Goal: Task Accomplishment & Management: Use online tool/utility

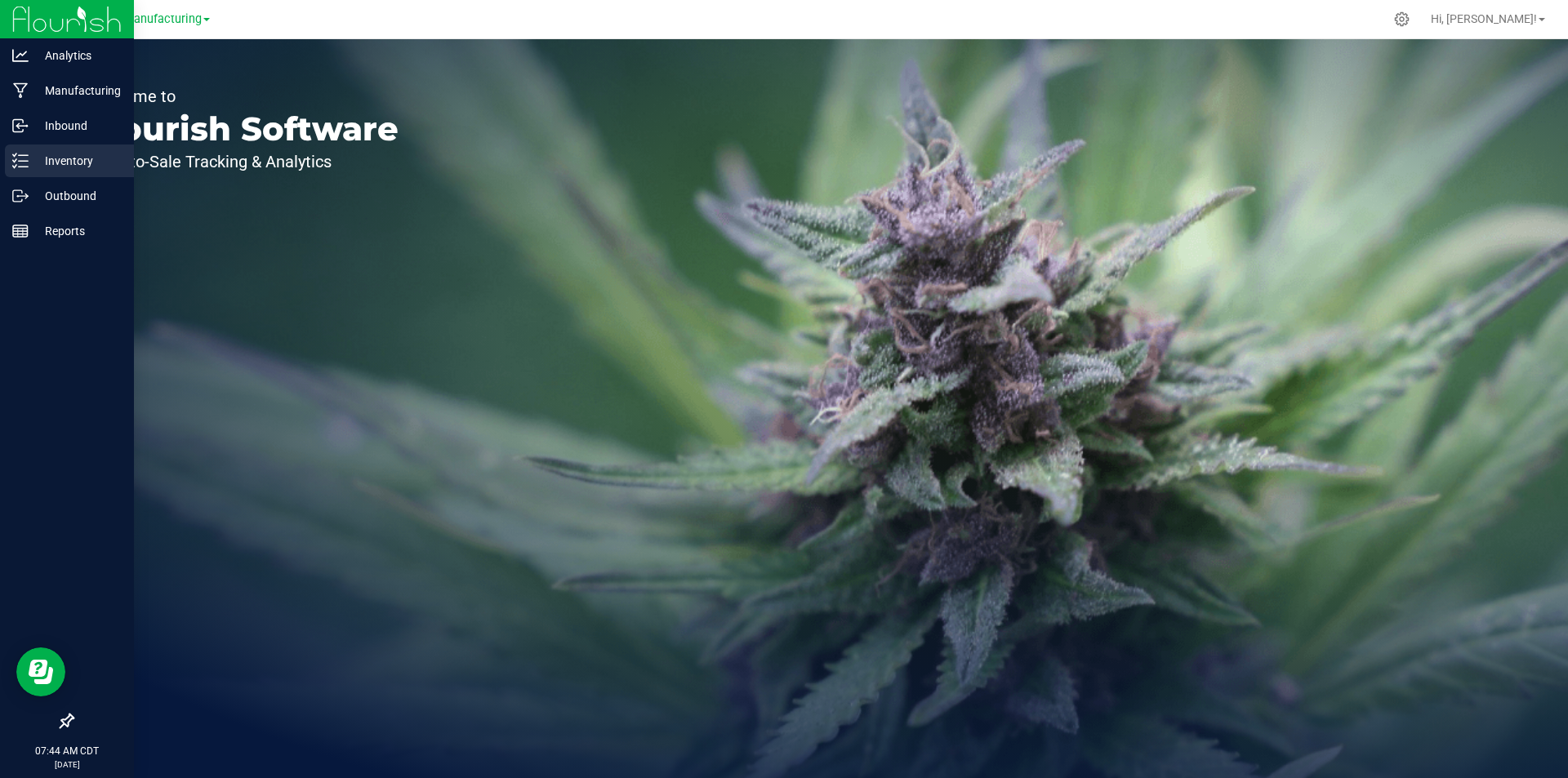
click at [31, 162] on p "Inventory" at bounding box center [77, 161] width 98 height 20
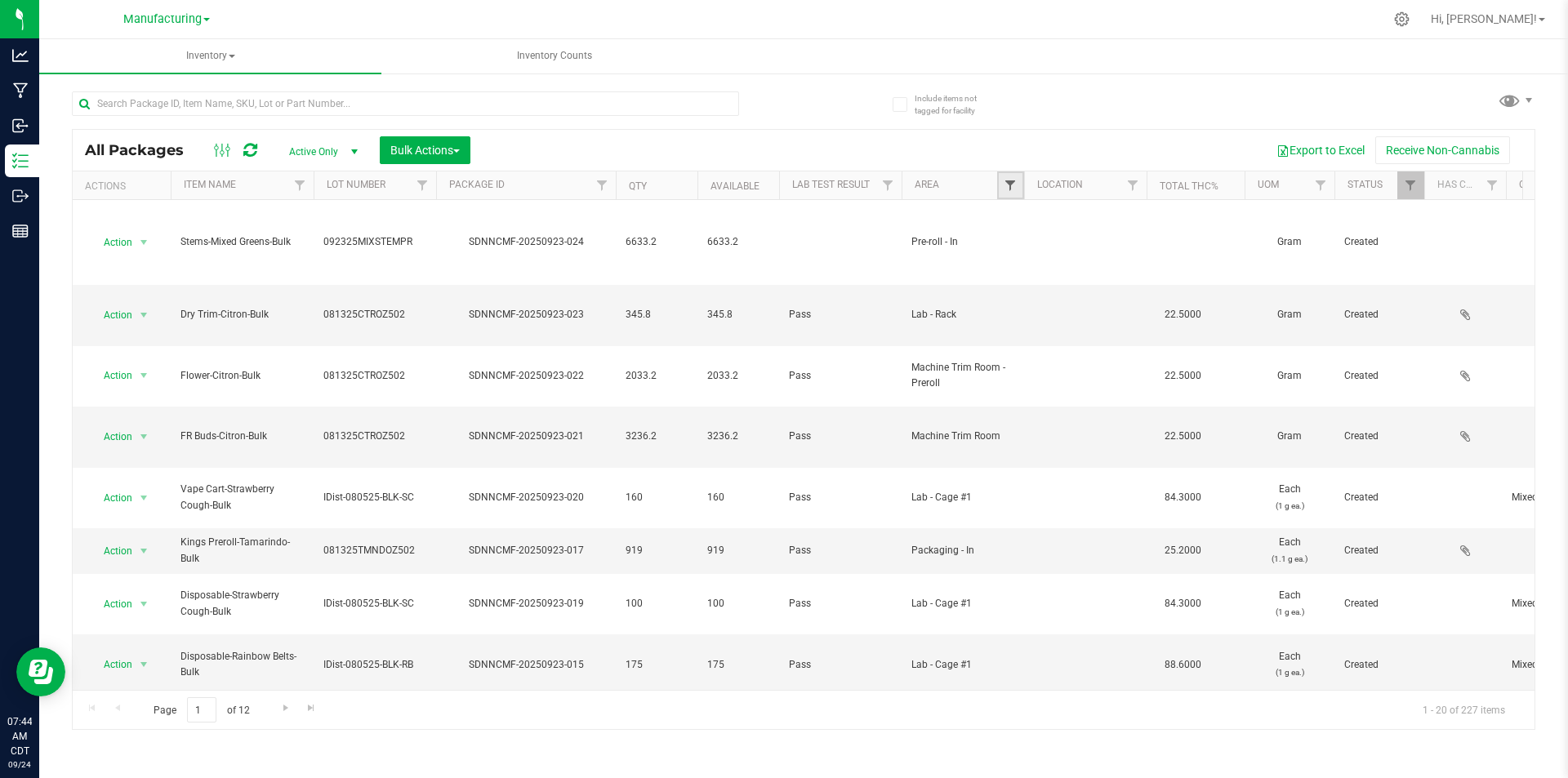
click at [1016, 189] on span "Filter" at bounding box center [1009, 185] width 13 height 13
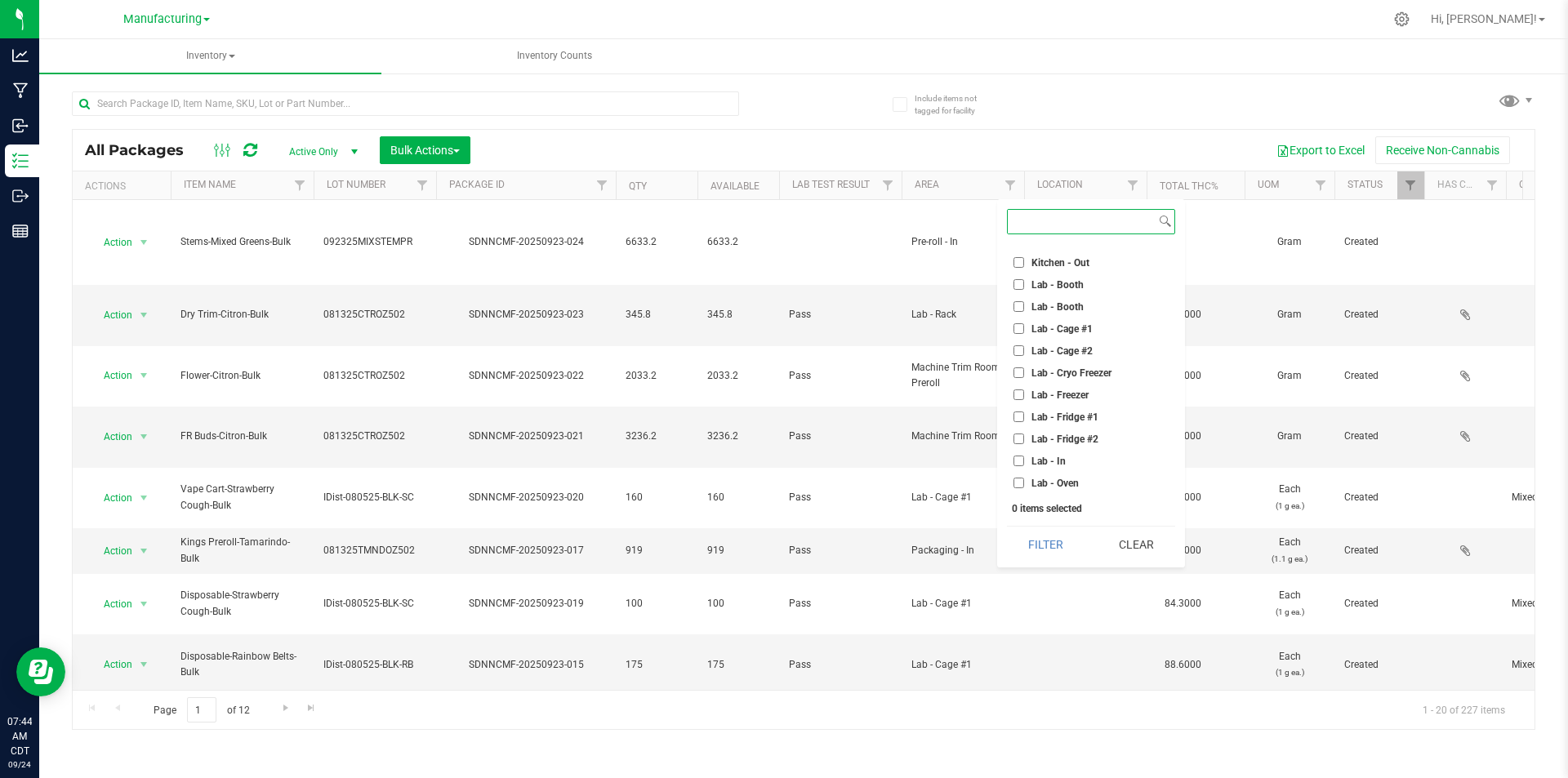
scroll to position [245, 0]
click at [1019, 408] on input "Machine Trim Room" at bounding box center [1019, 406] width 10 height 10
checkbox input "true"
click at [1041, 547] on button "Filter" at bounding box center [1046, 544] width 78 height 36
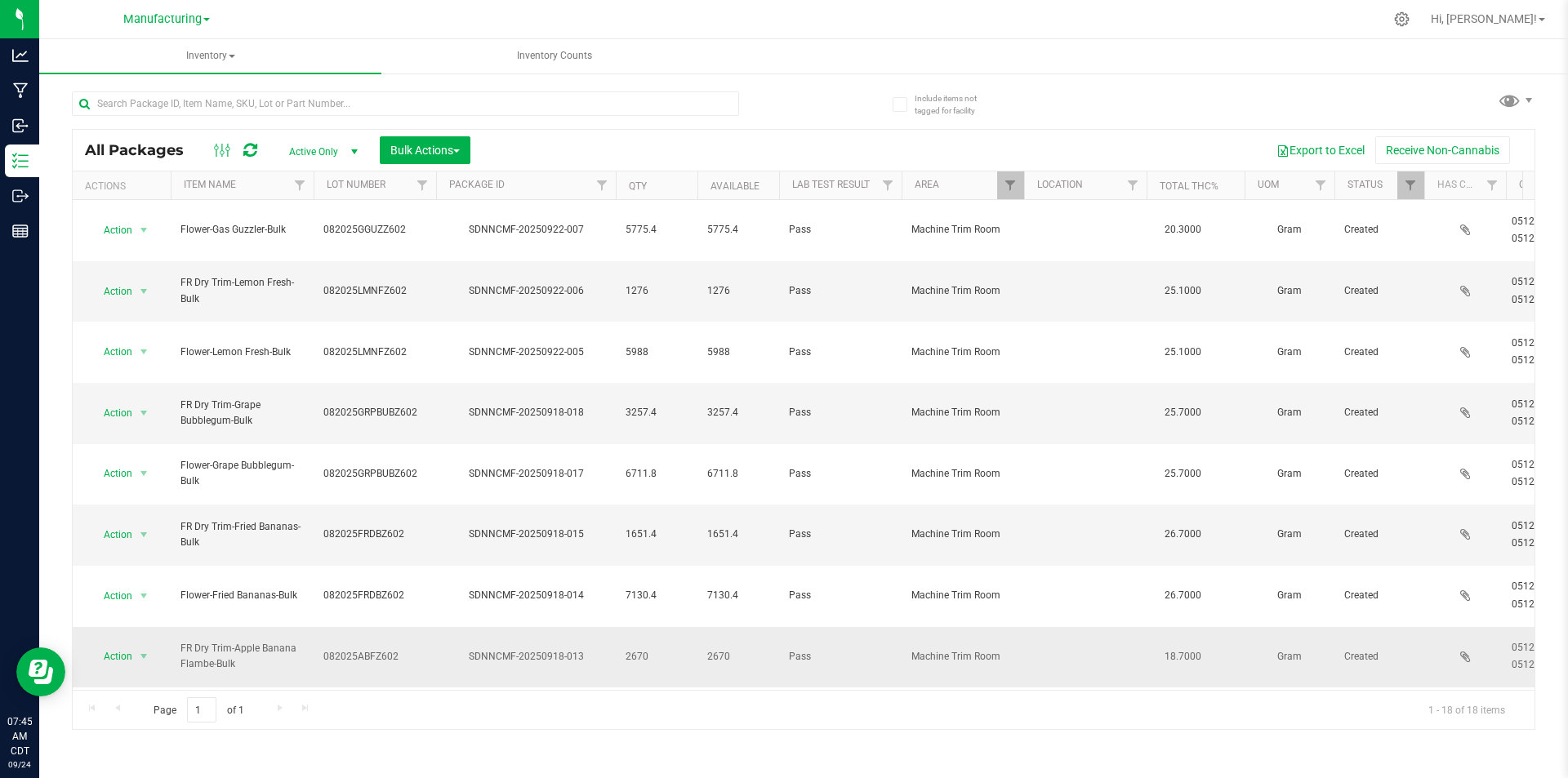
scroll to position [163, 0]
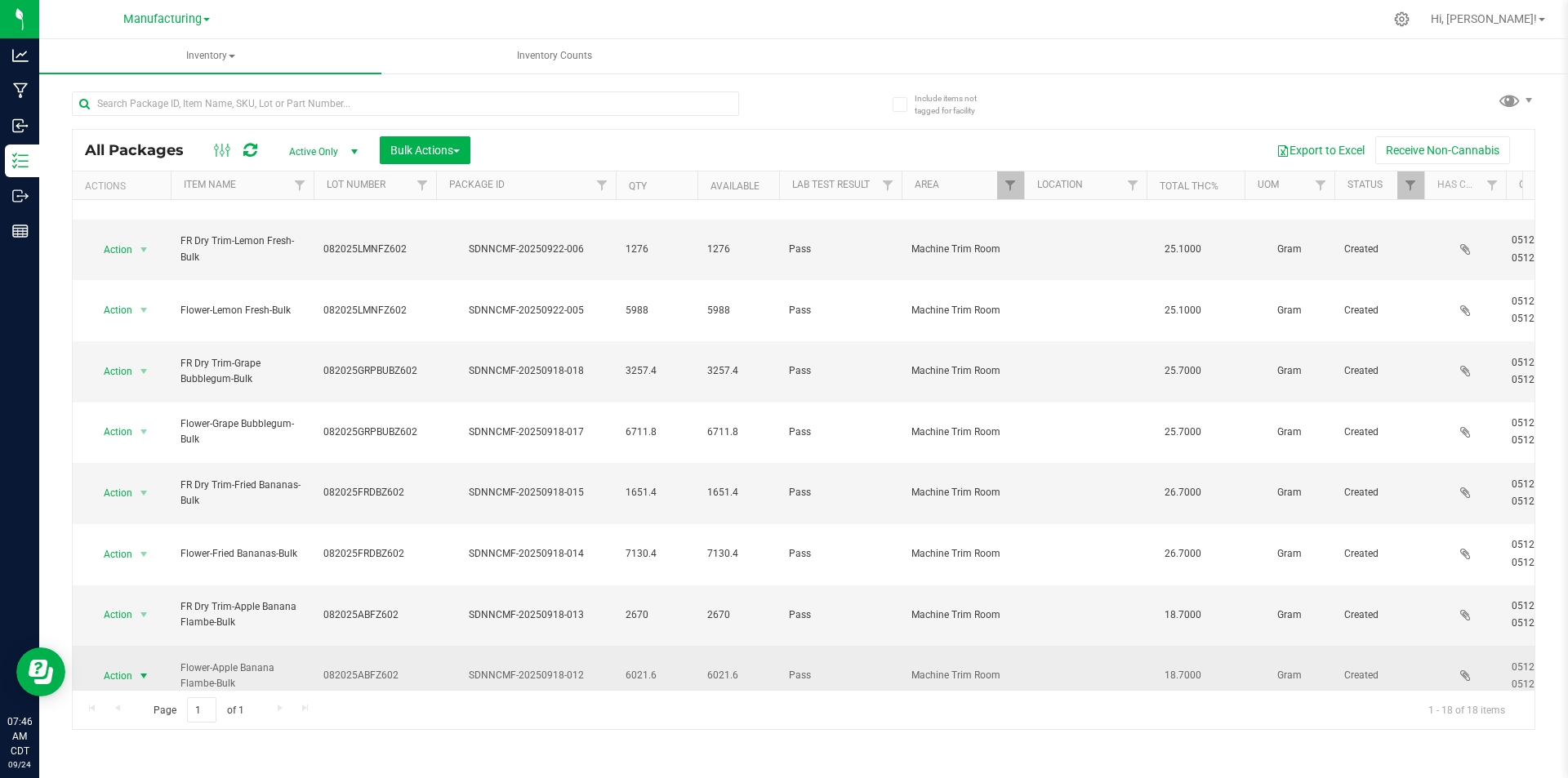
click at [142, 669] on span "select" at bounding box center [143, 675] width 13 height 13
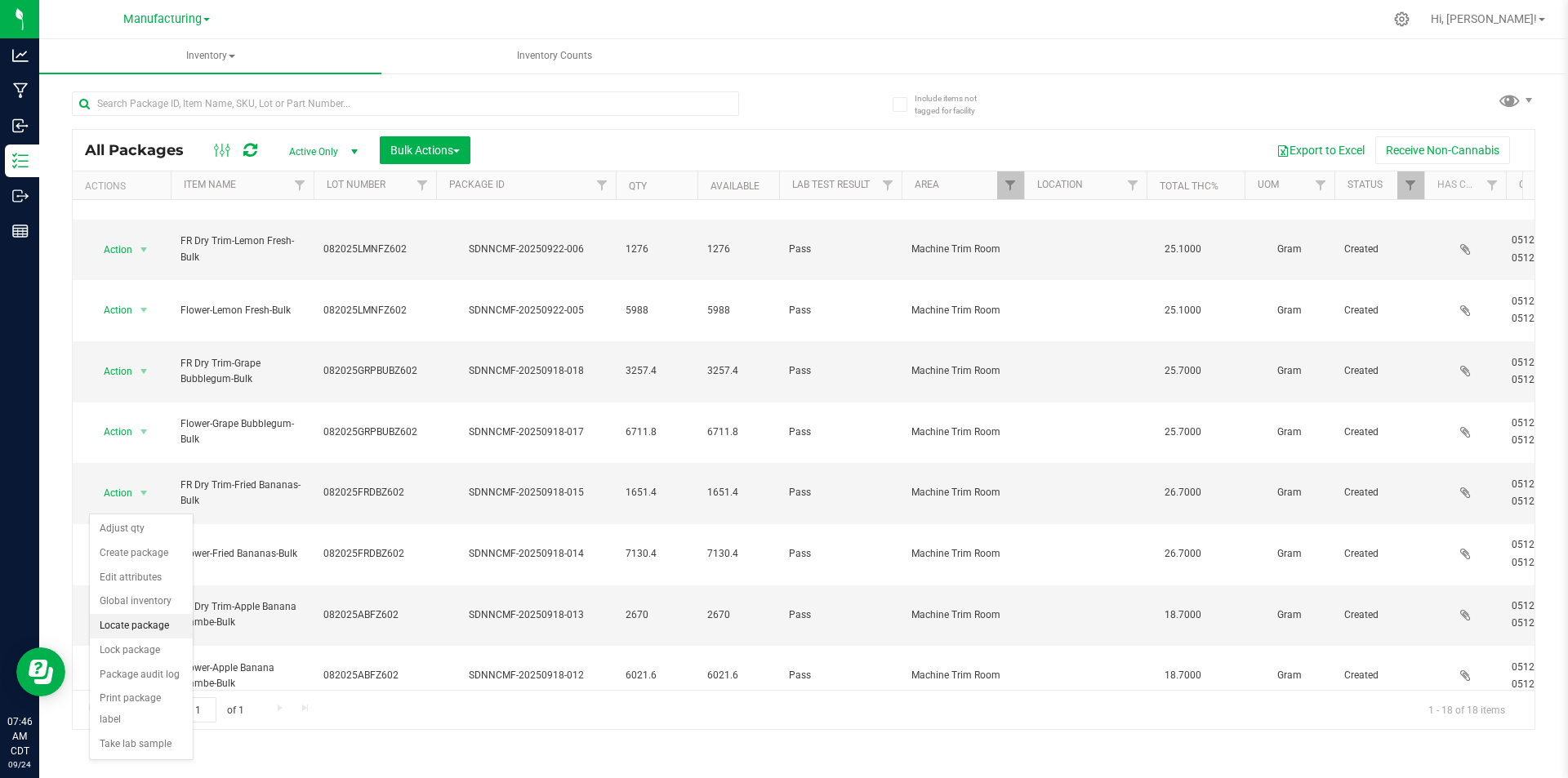
click at [173, 629] on li "Locate package" at bounding box center [141, 626] width 103 height 25
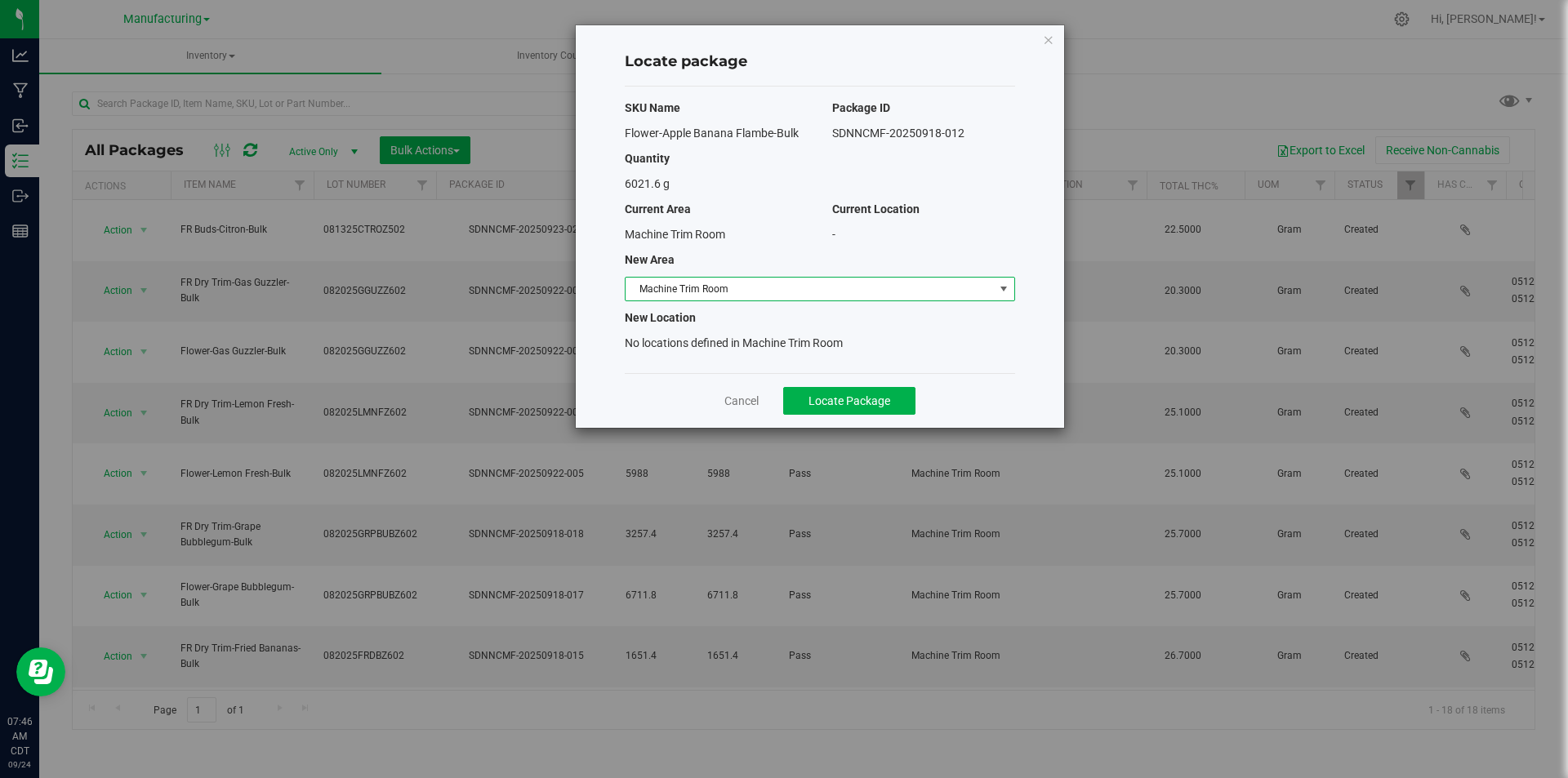
click at [873, 283] on span "Machine Trim Room" at bounding box center [810, 288] width 368 height 23
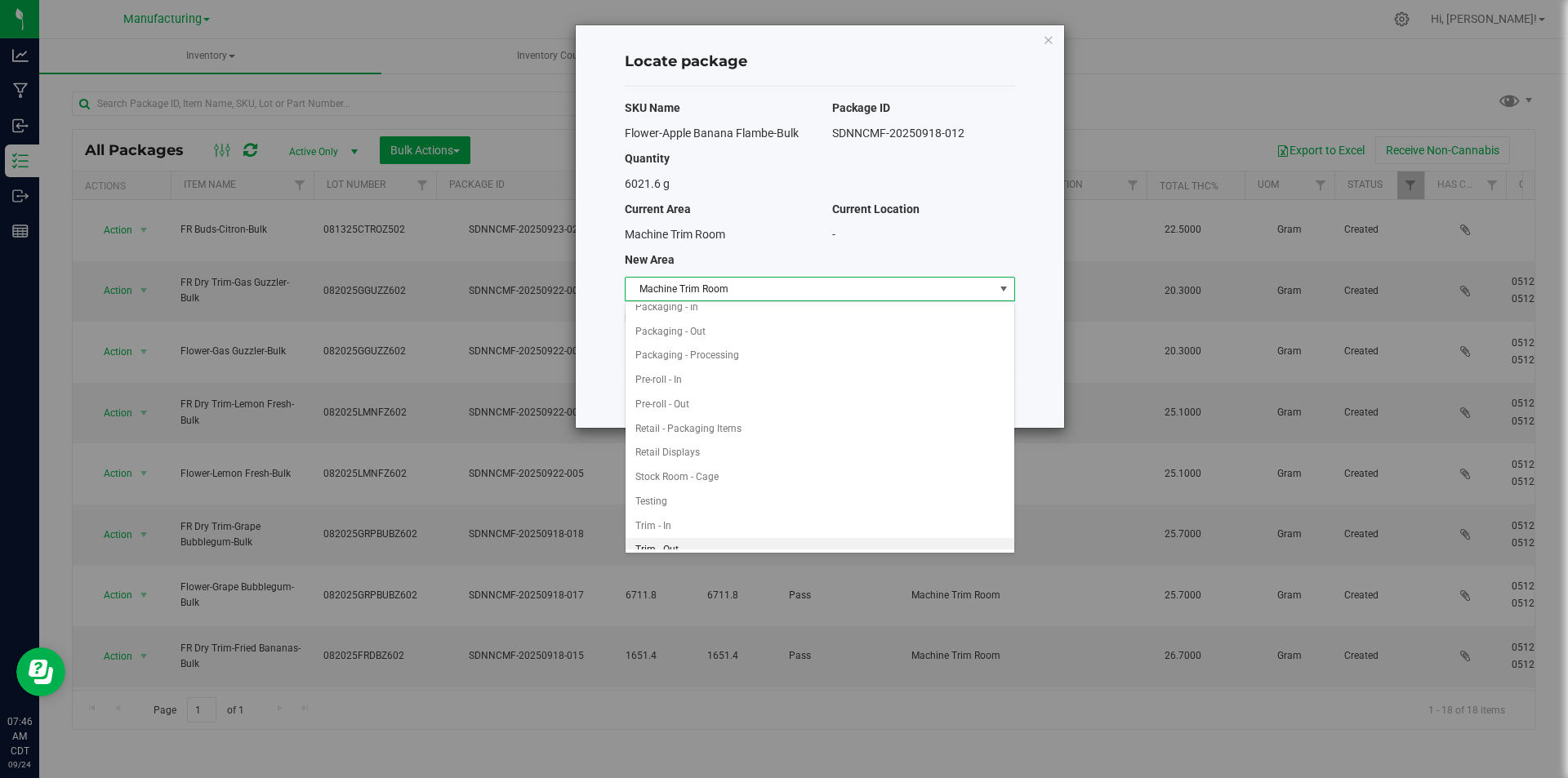
scroll to position [459, 0]
click at [691, 519] on li "Trim - In" at bounding box center [820, 514] width 389 height 25
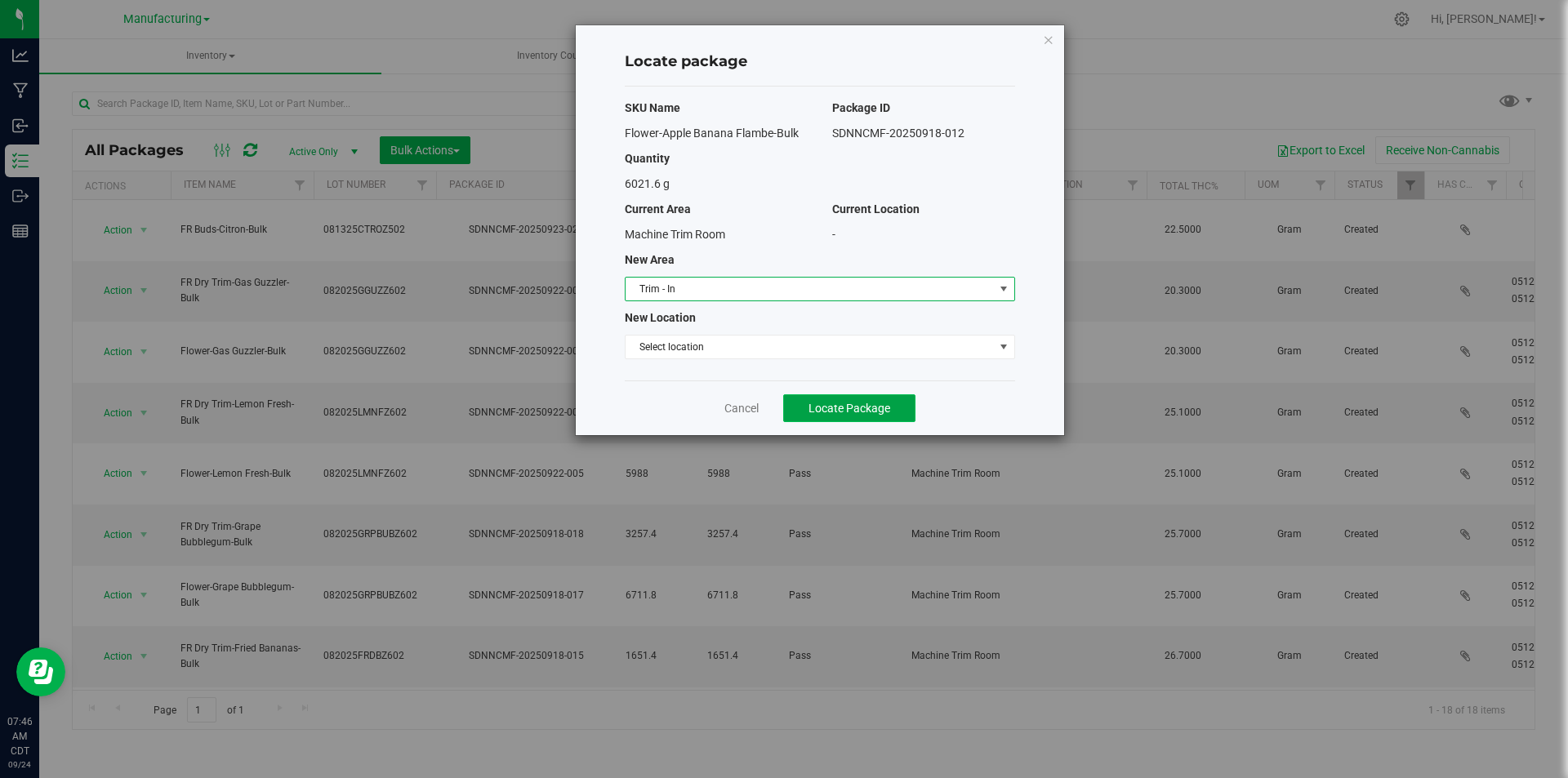
click at [843, 409] on span "Locate Package" at bounding box center [849, 407] width 82 height 13
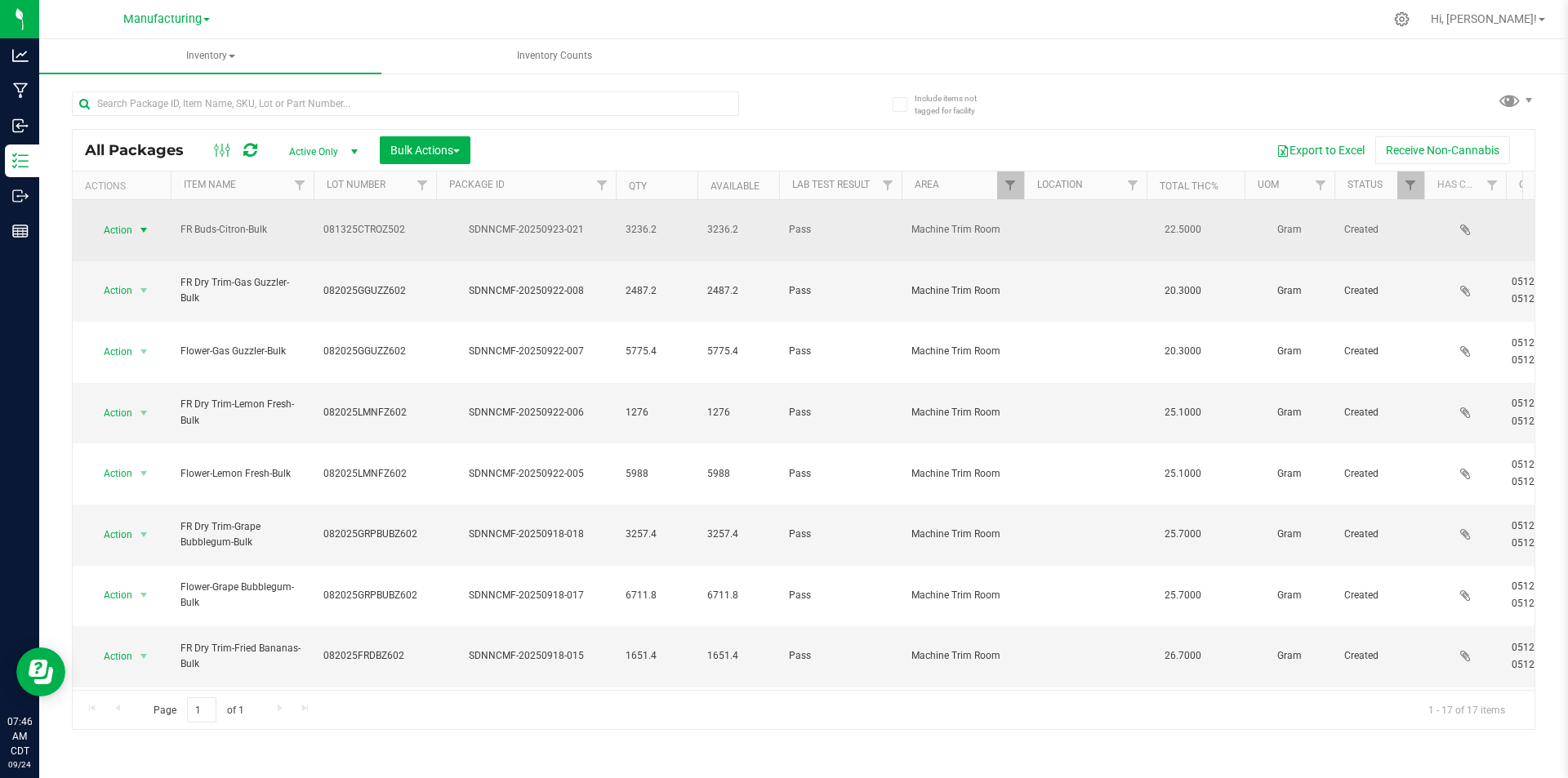
click at [141, 224] on span "select" at bounding box center [143, 230] width 13 height 13
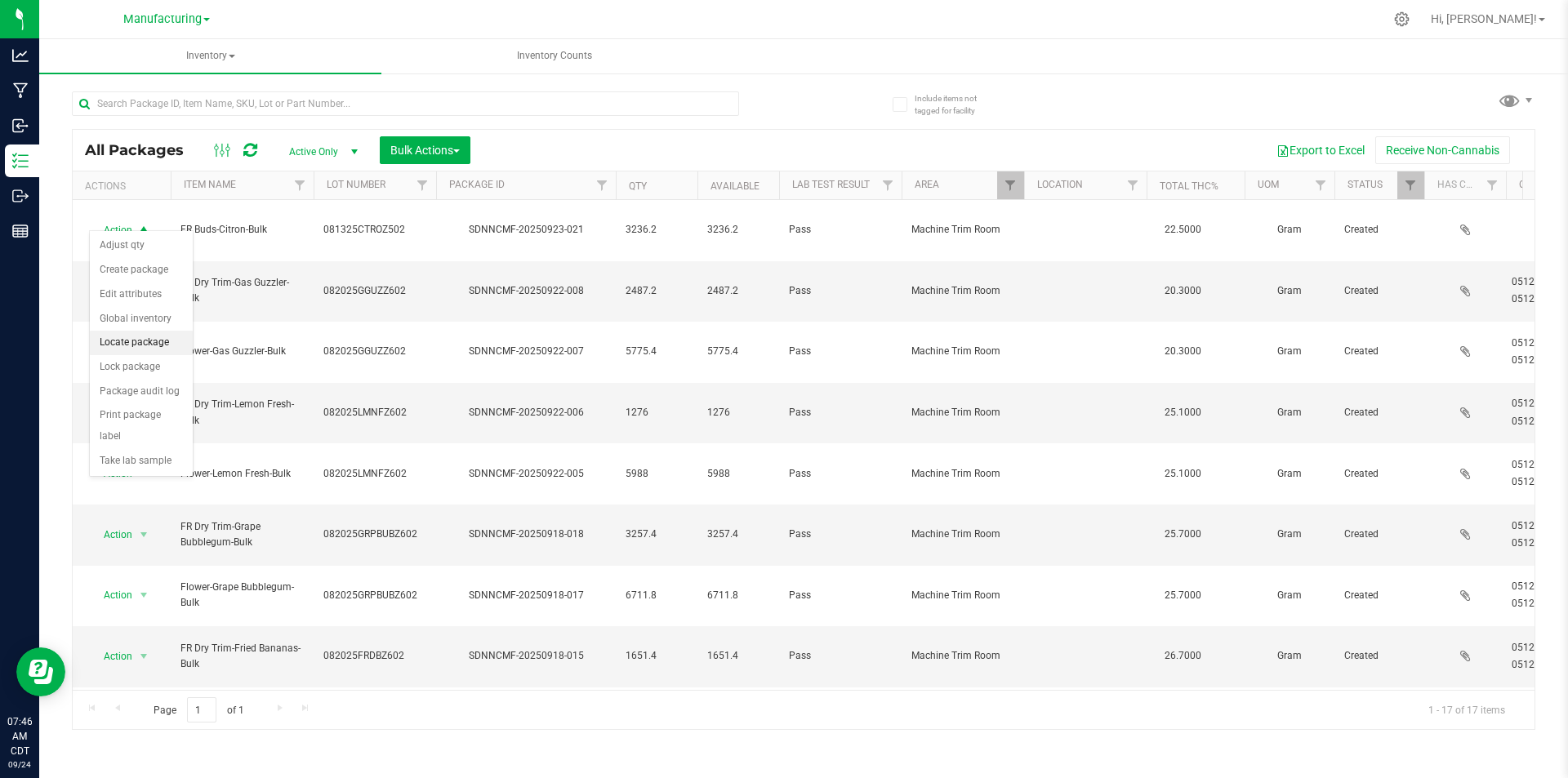
click at [128, 344] on li "Locate package" at bounding box center [141, 343] width 103 height 25
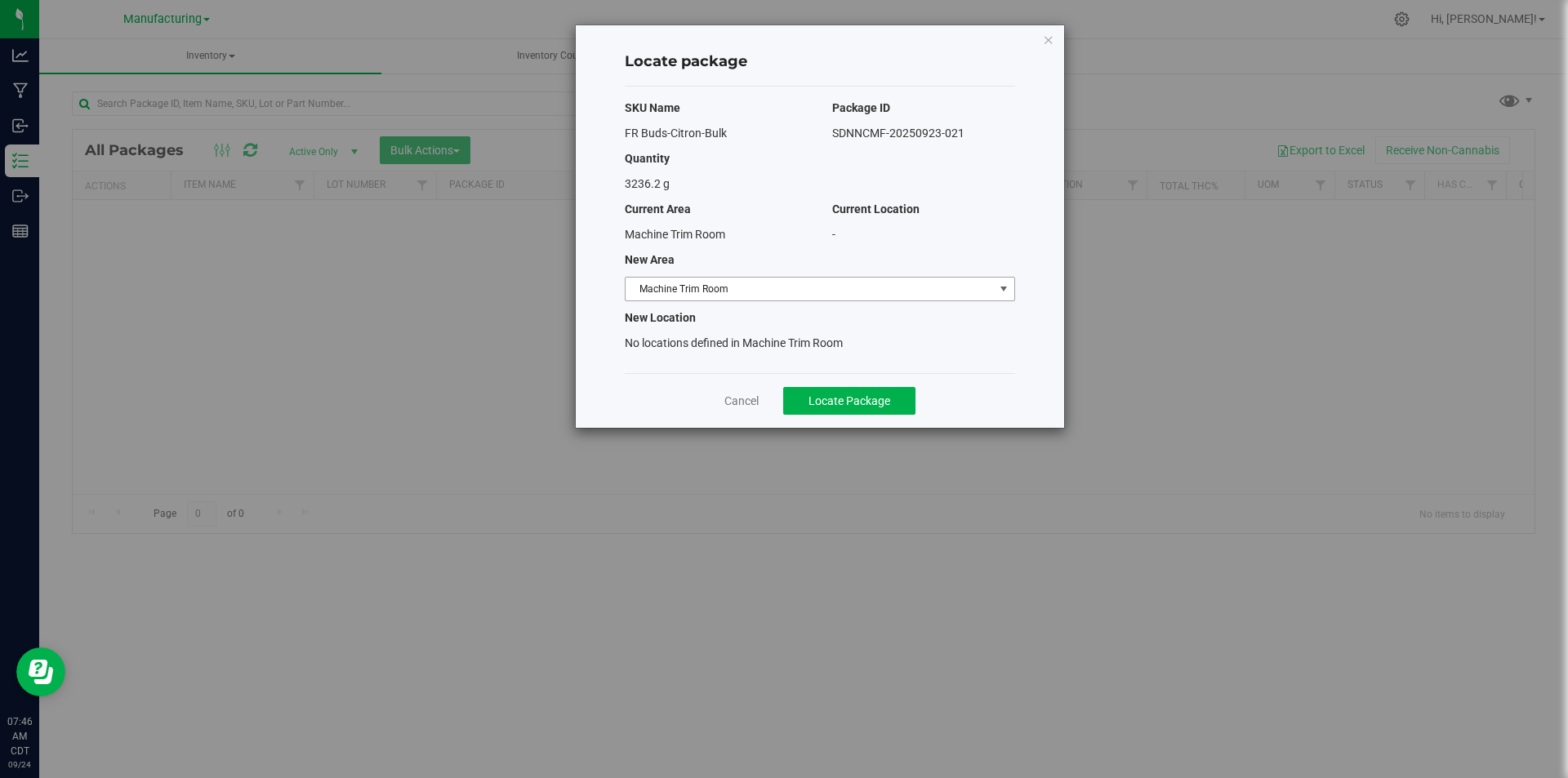
click at [909, 287] on span "Machine Trim Room" at bounding box center [810, 288] width 368 height 23
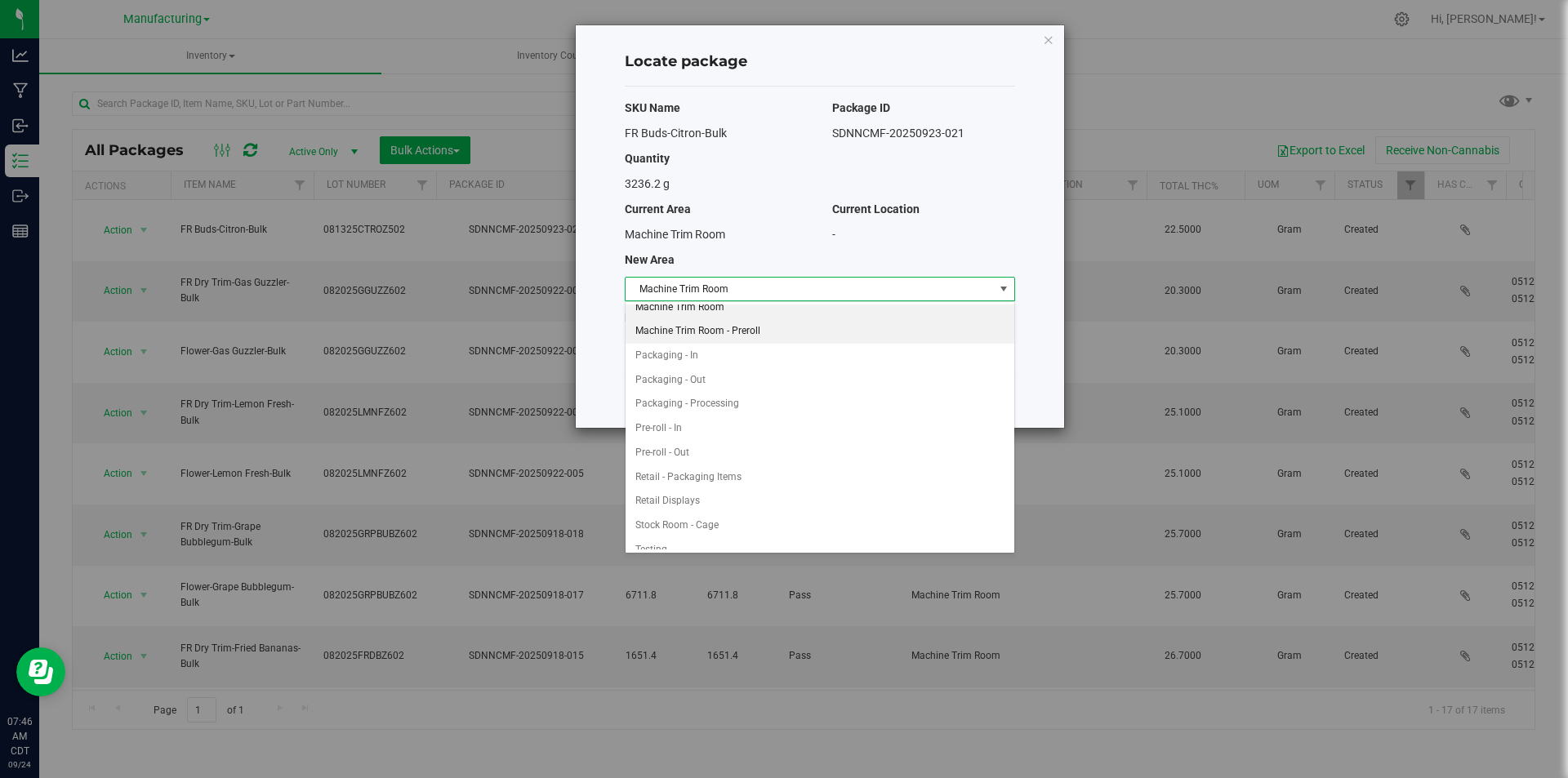
scroll to position [413, 0]
click at [707, 337] on li "Packaging - In" at bounding box center [820, 340] width 389 height 25
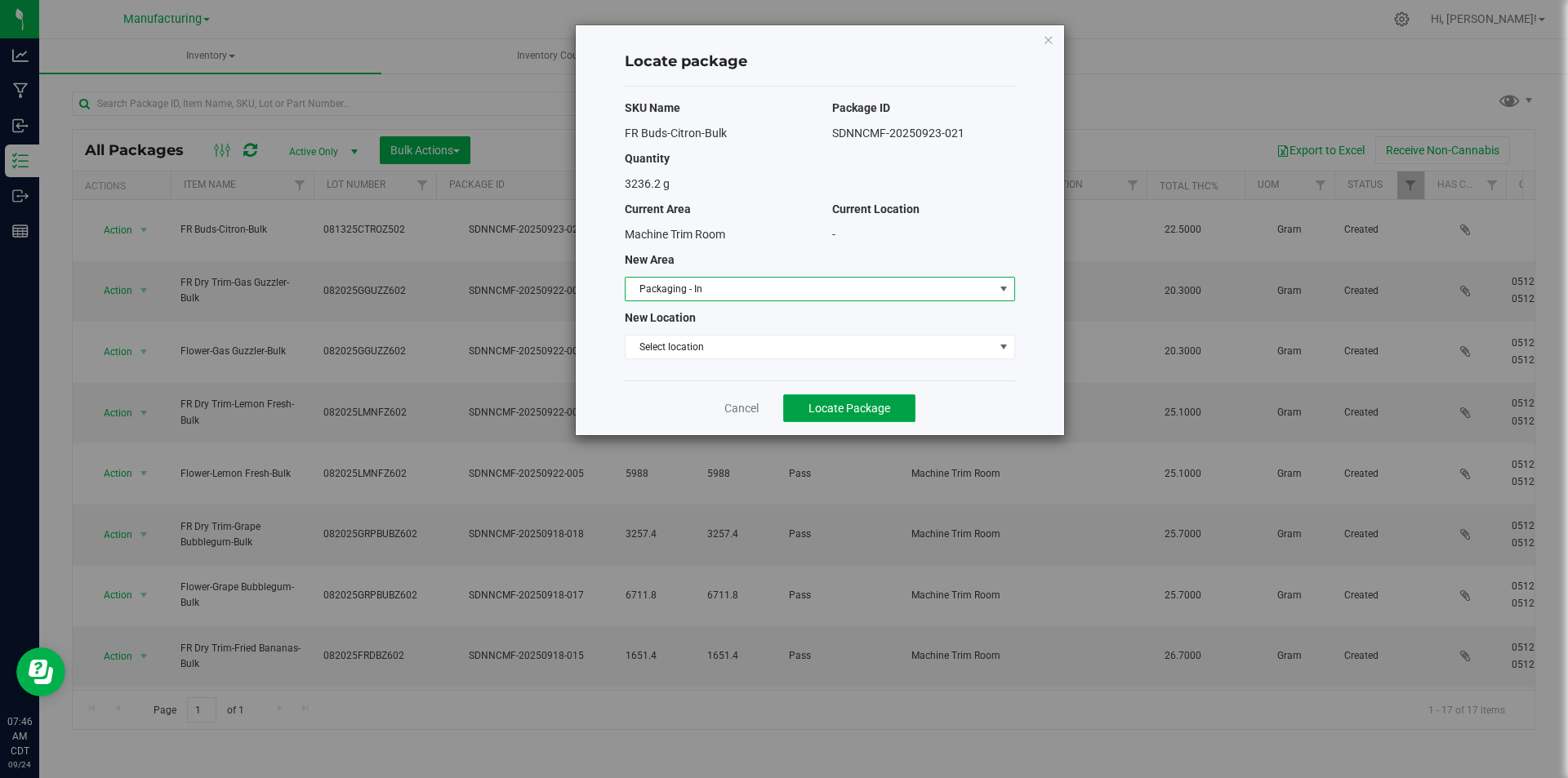
click at [815, 406] on span "Locate Package" at bounding box center [849, 407] width 82 height 13
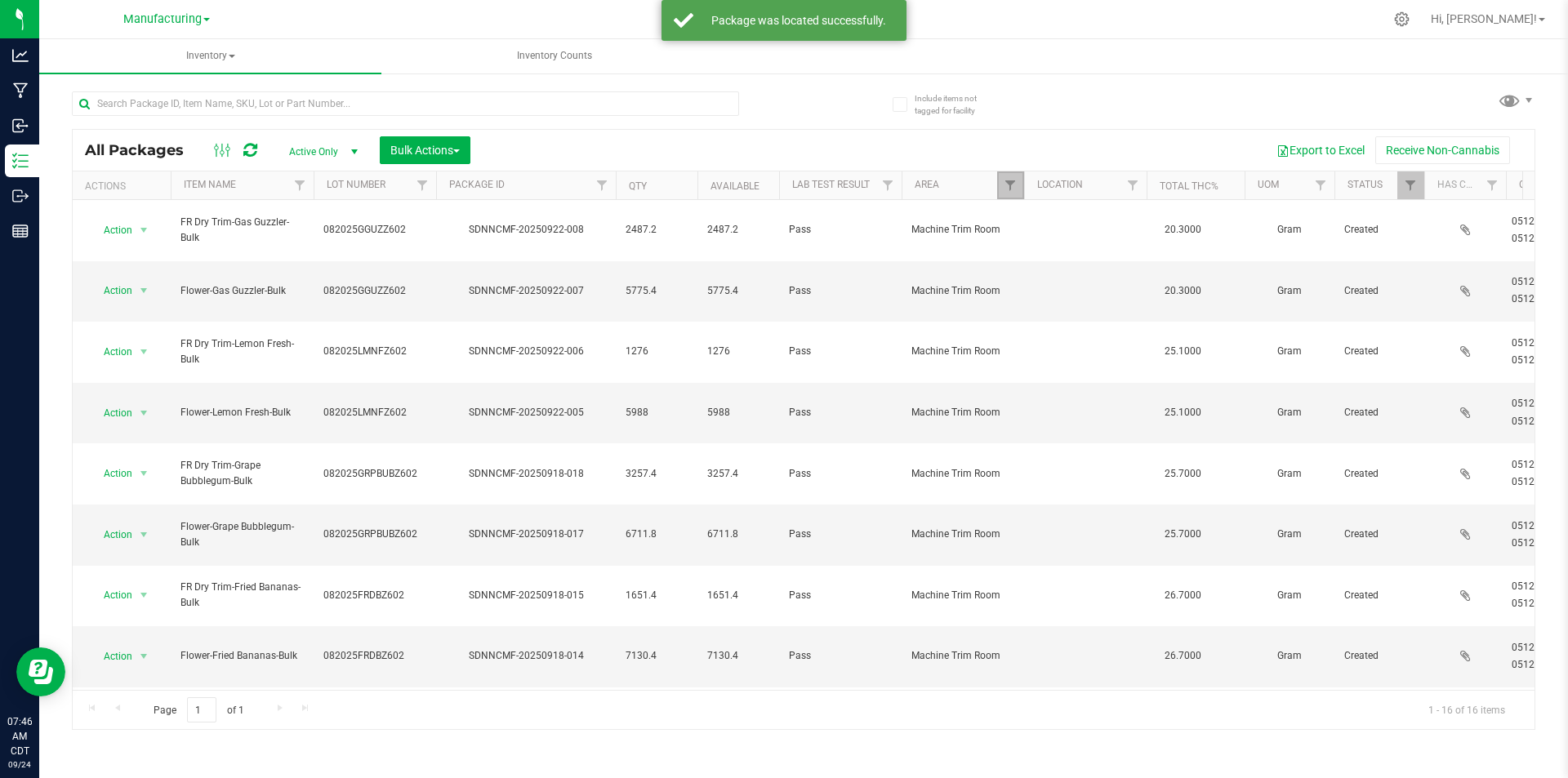
click at [1003, 190] on link "Filter" at bounding box center [1010, 185] width 27 height 28
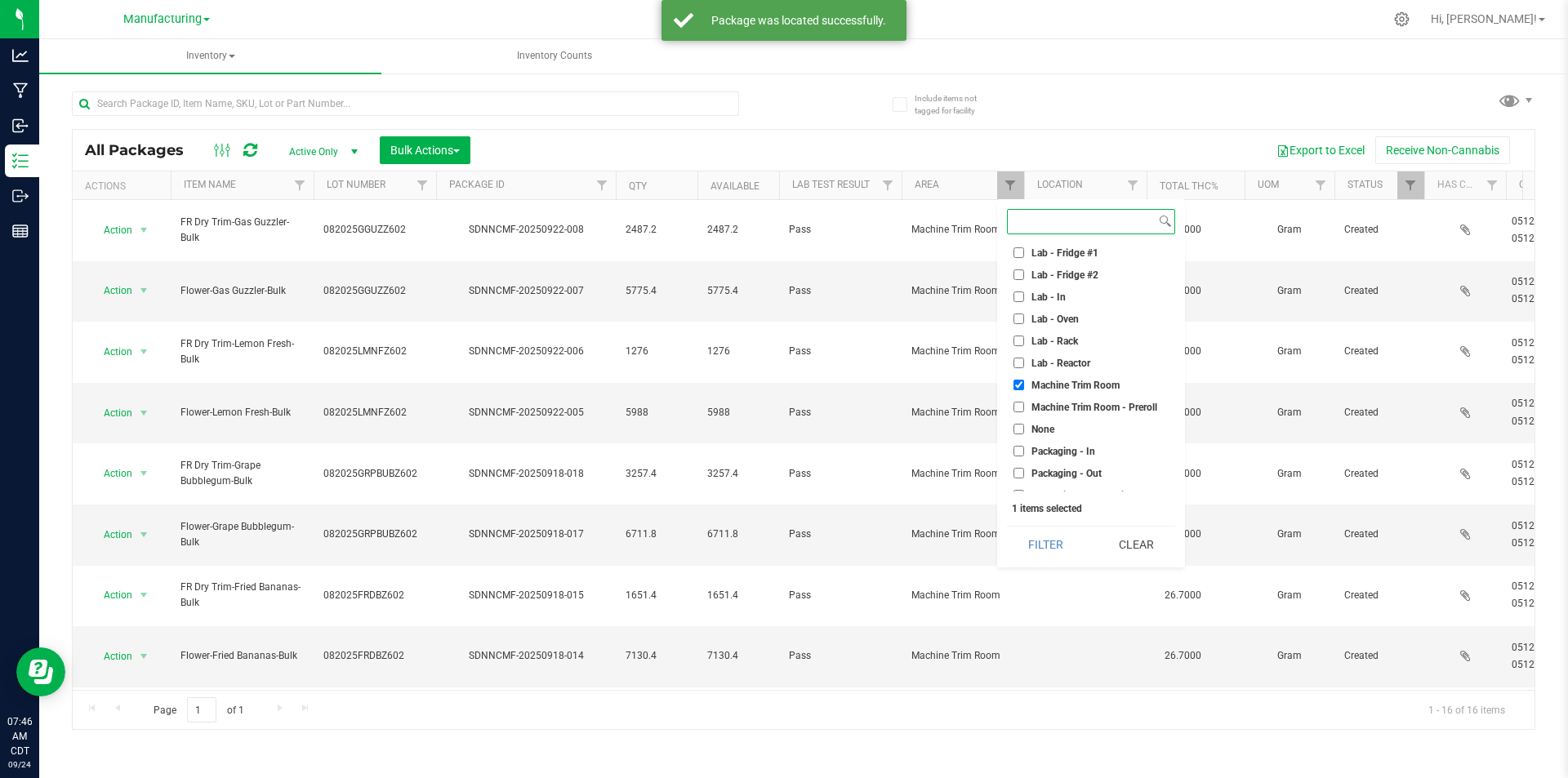
scroll to position [327, 0]
click at [1021, 349] on input "Machine Trim Room - Preroll" at bounding box center [1019, 347] width 10 height 10
checkbox input "true"
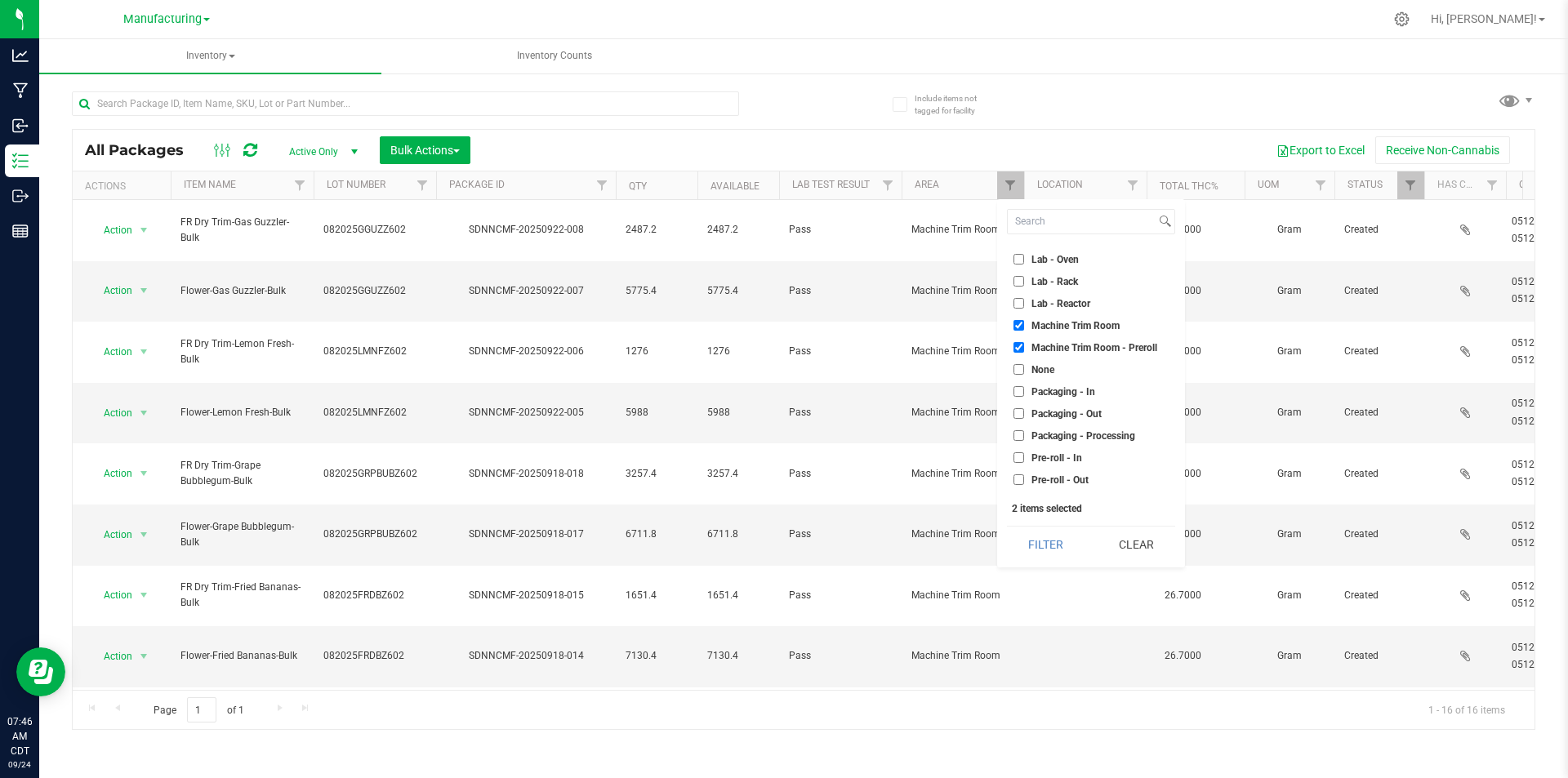
click at [1019, 333] on li "Machine Trim Room" at bounding box center [1091, 326] width 168 height 17
click at [1016, 325] on input "Machine Trim Room" at bounding box center [1019, 325] width 10 height 10
checkbox input "false"
click at [1020, 539] on button "Filter" at bounding box center [1046, 544] width 78 height 36
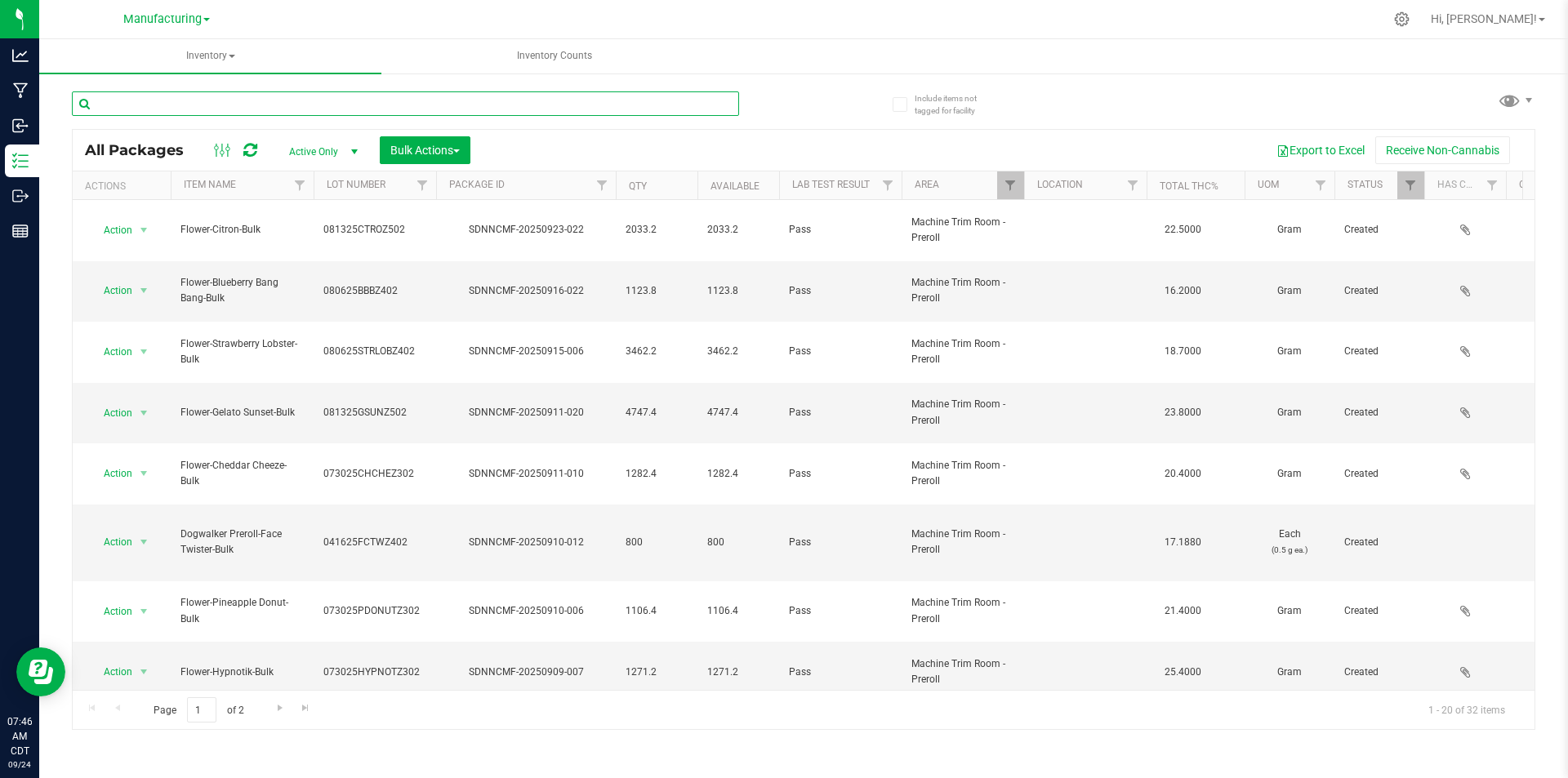
click at [163, 105] on input "text" at bounding box center [405, 104] width 667 height 25
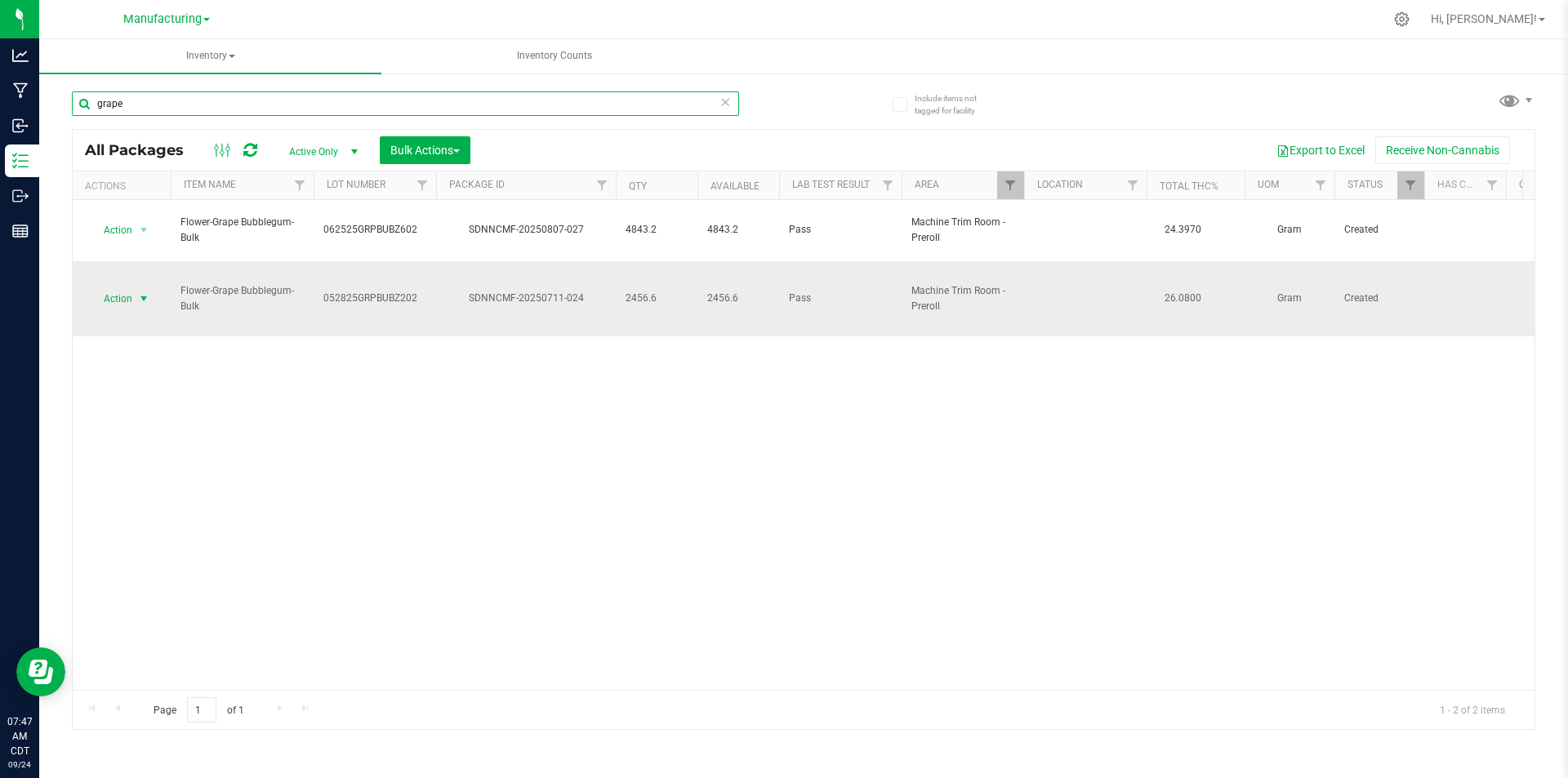
type input "grape"
click at [138, 292] on span "select" at bounding box center [143, 298] width 13 height 13
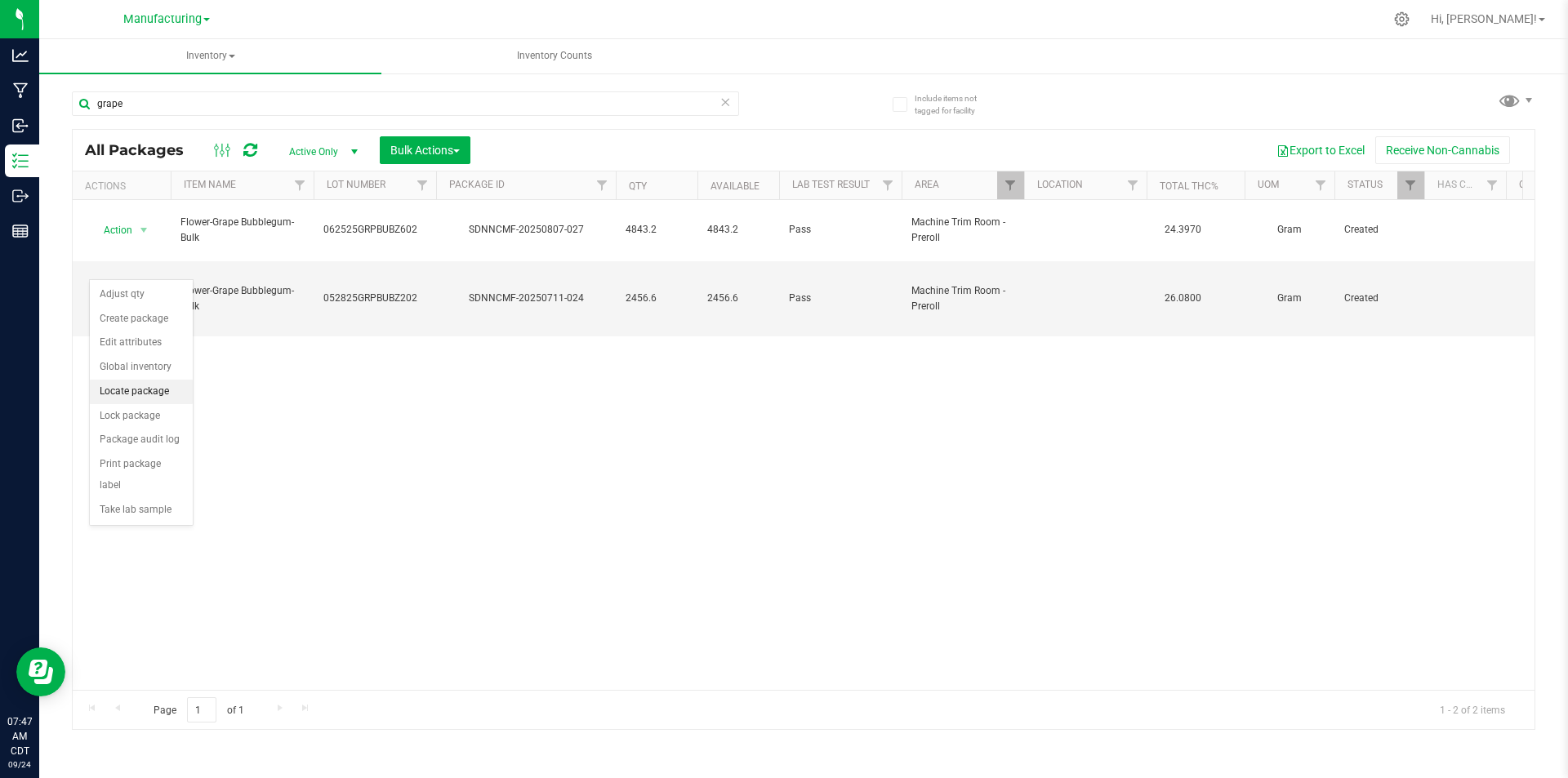
click at [138, 383] on li "Locate package" at bounding box center [141, 391] width 103 height 25
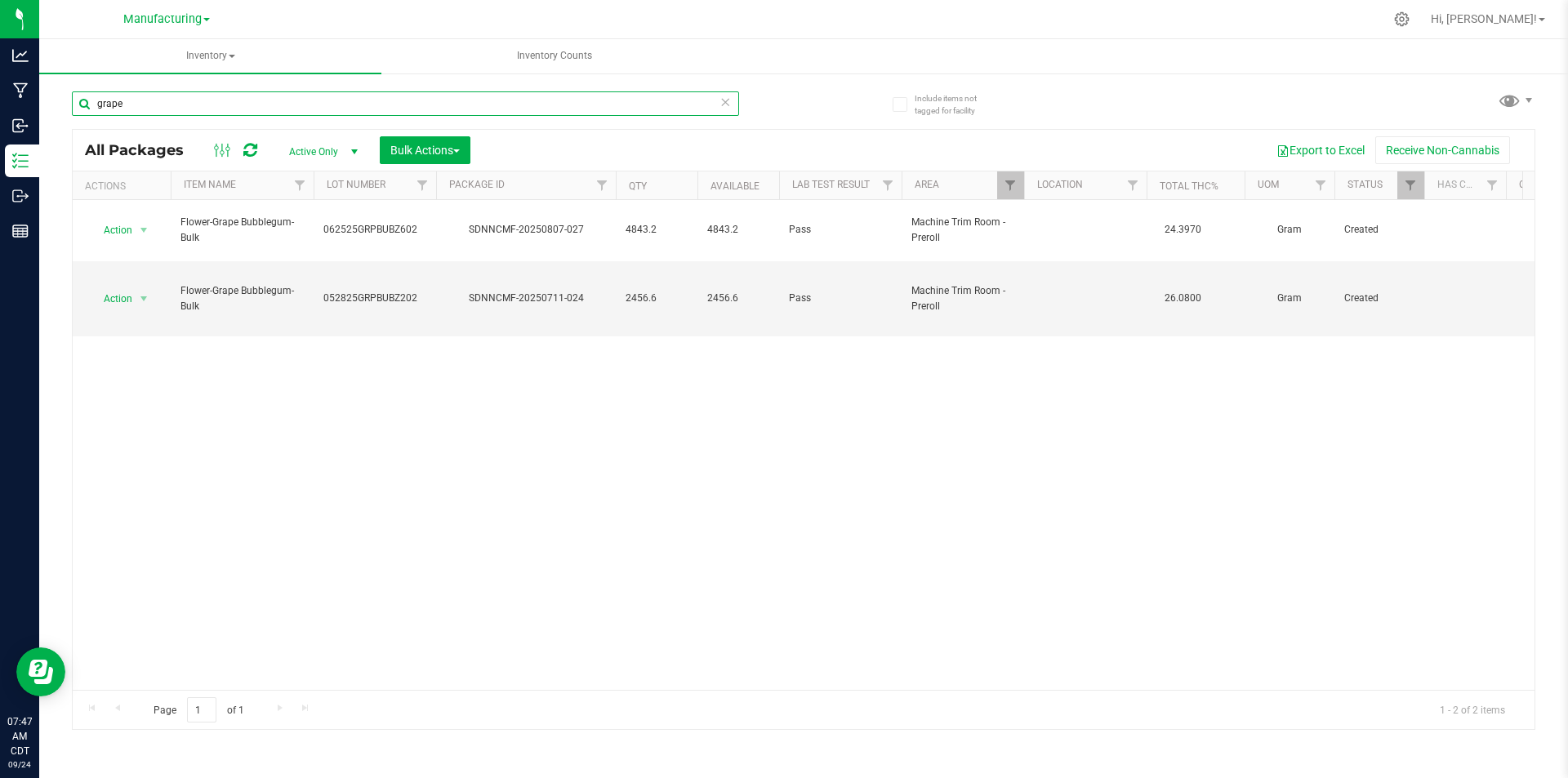
click at [156, 105] on input "grape" at bounding box center [405, 104] width 667 height 25
type input "g"
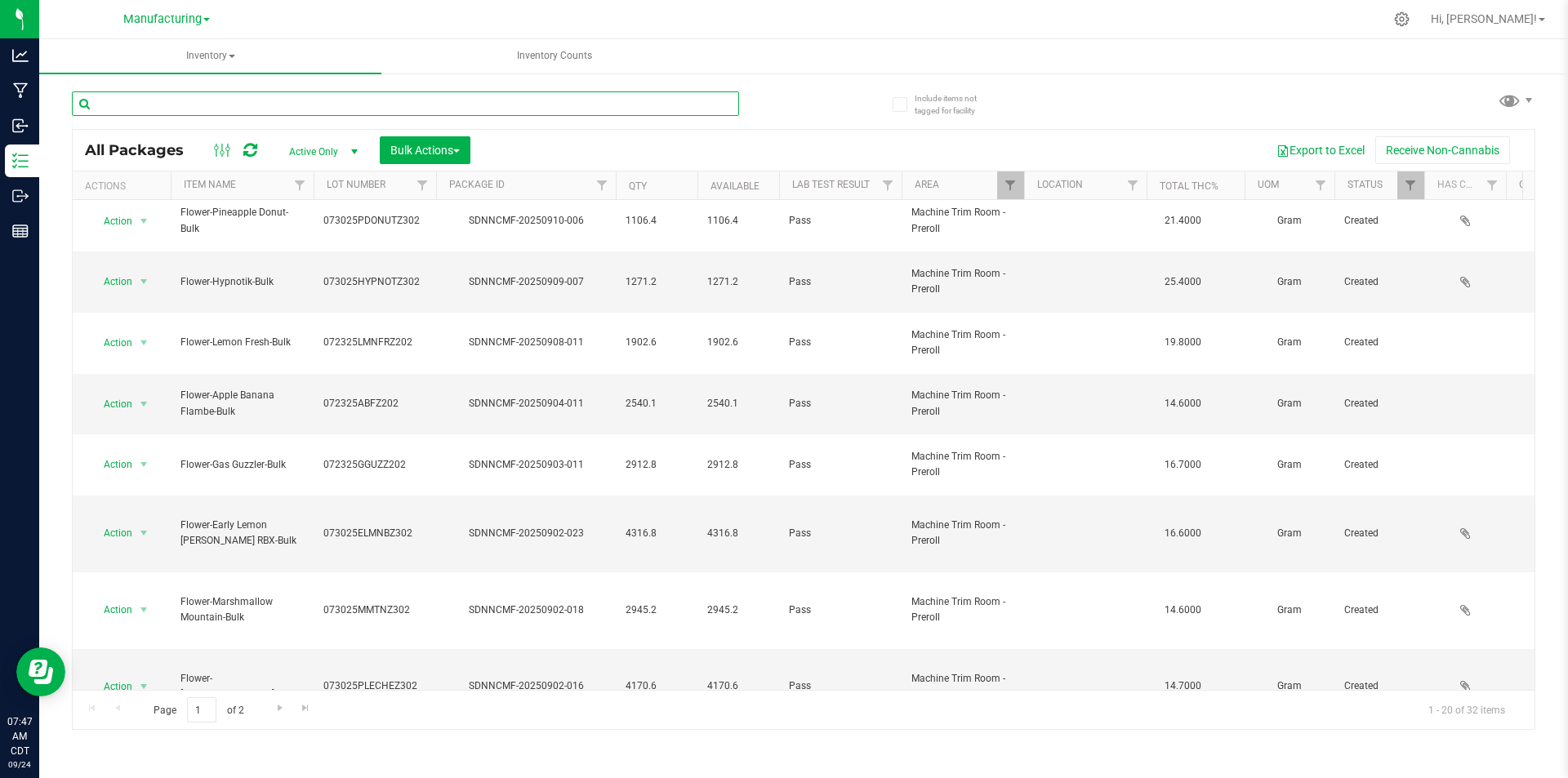
scroll to position [426, 0]
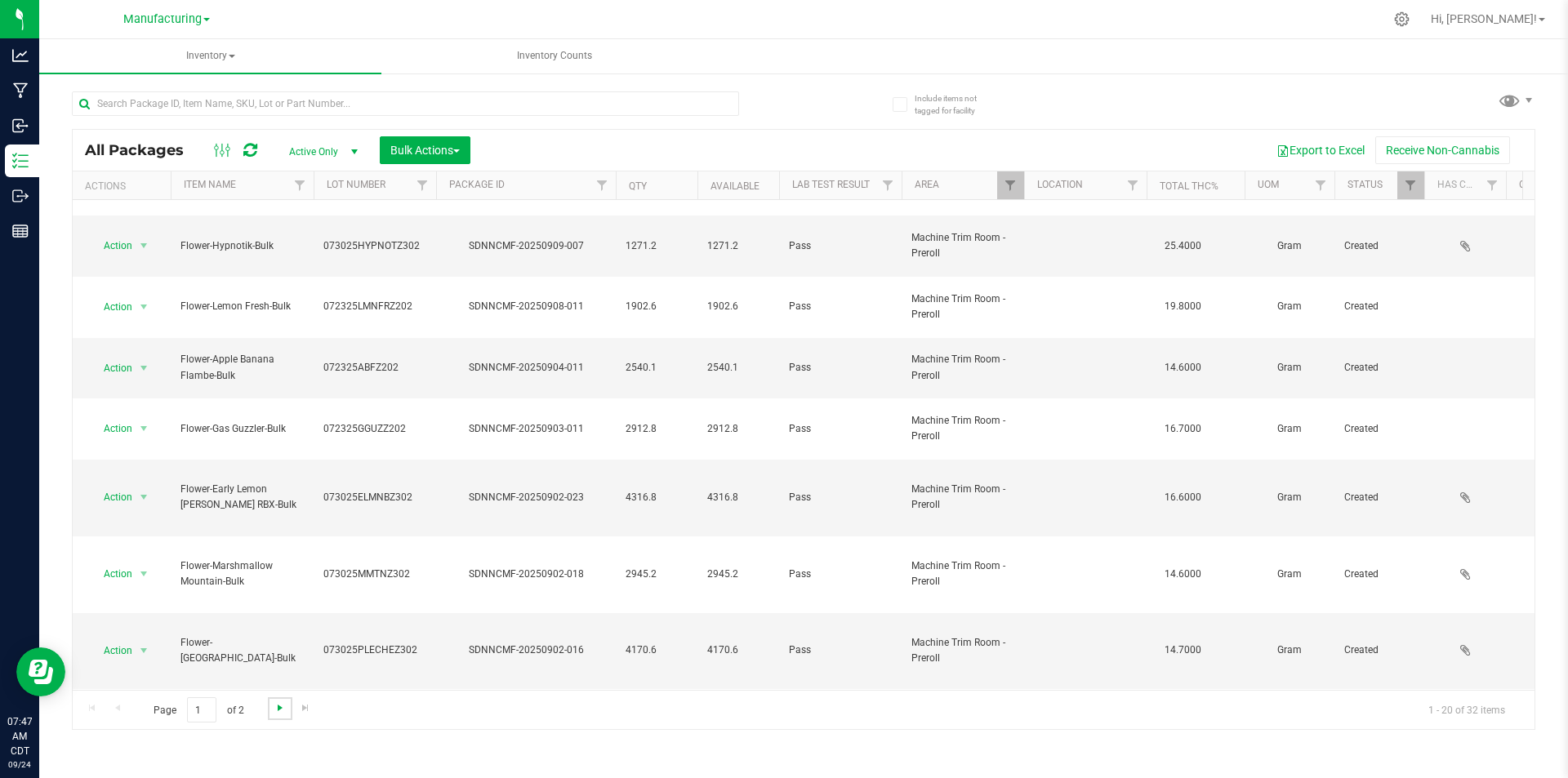
click at [281, 707] on span "Go to the next page" at bounding box center [280, 707] width 13 height 13
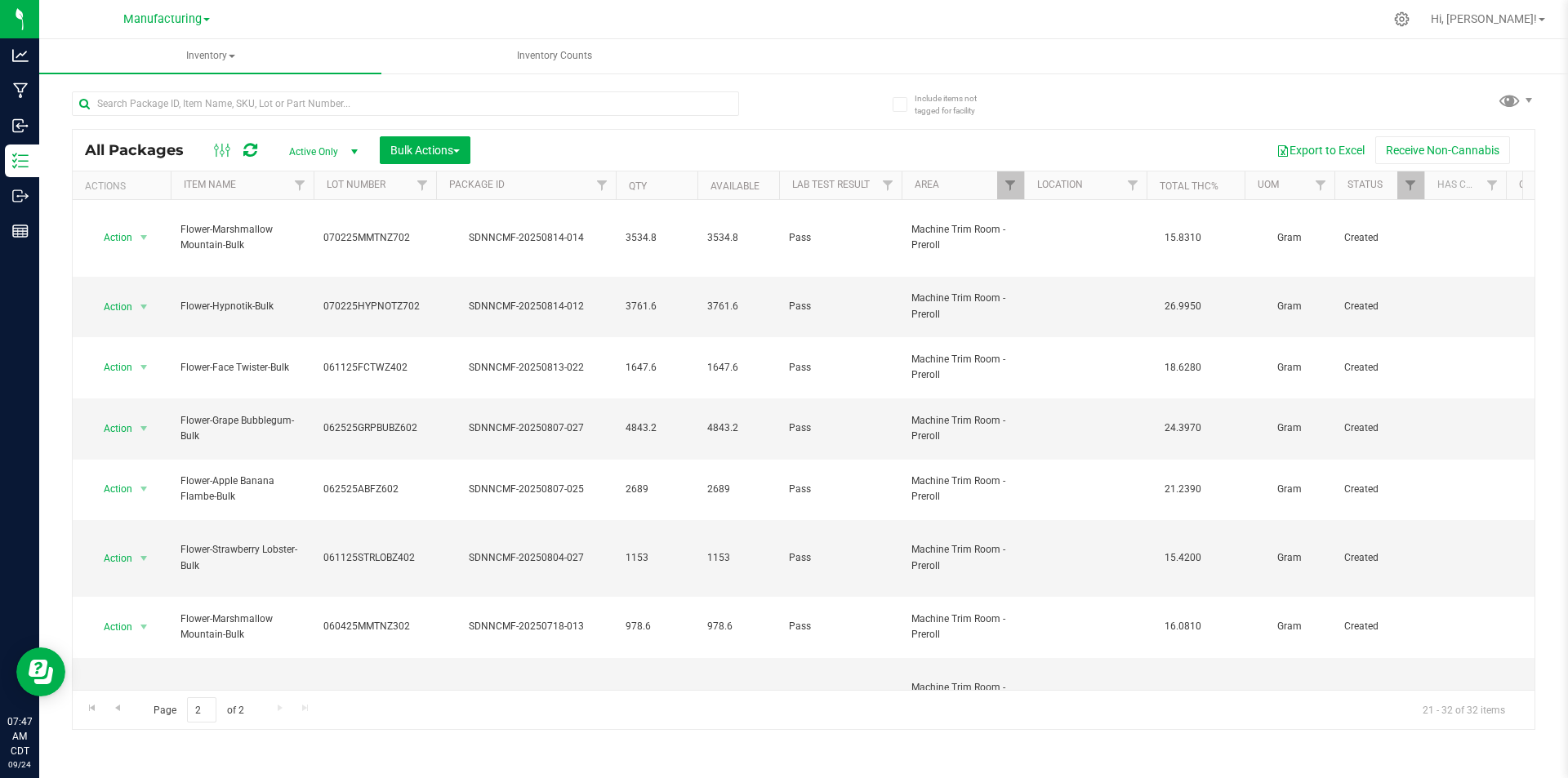
click at [156, 503] on li "Locate package" at bounding box center [141, 505] width 103 height 25
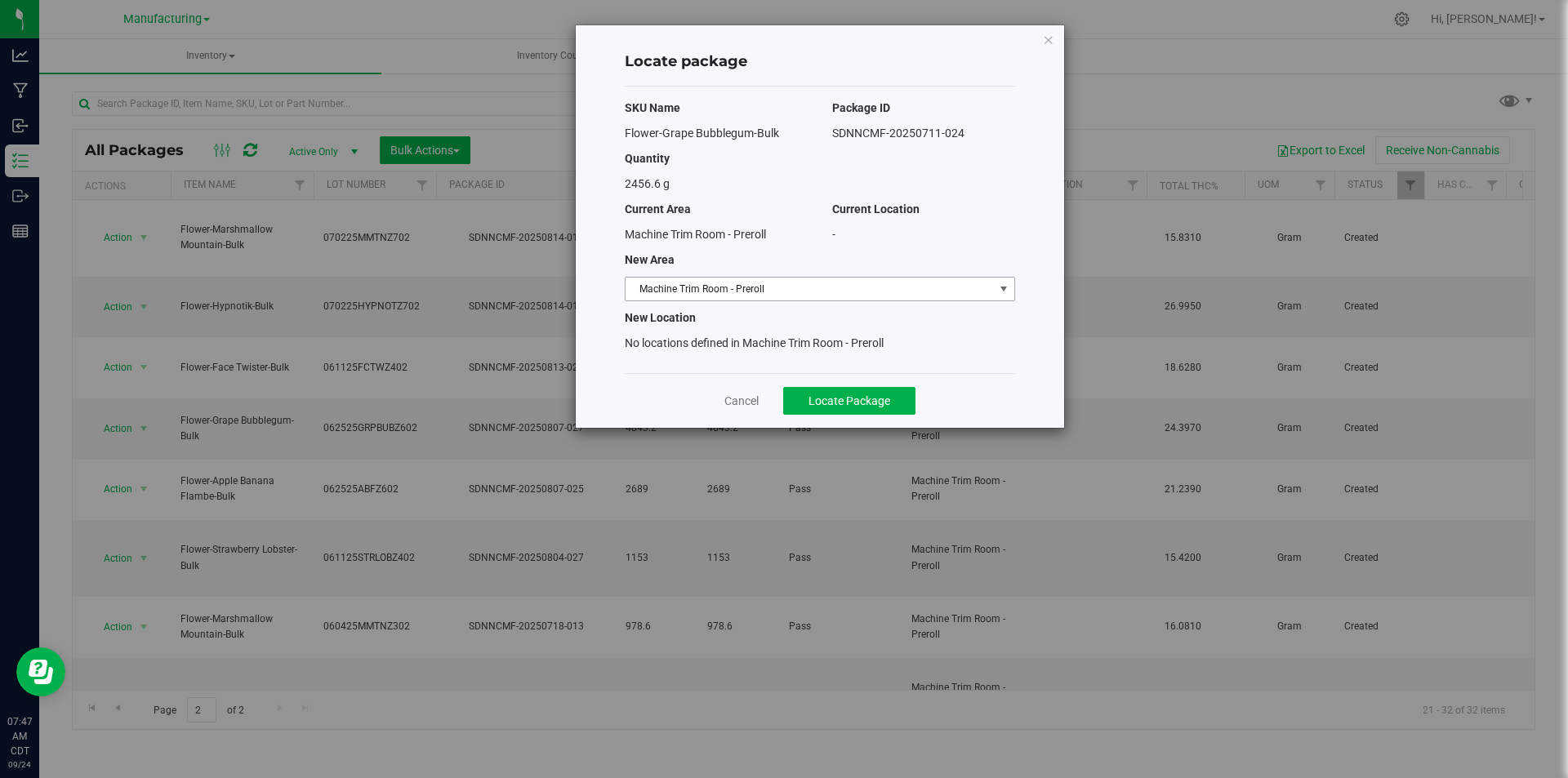
click at [913, 285] on span "Machine Trim Room - Preroll" at bounding box center [810, 288] width 368 height 23
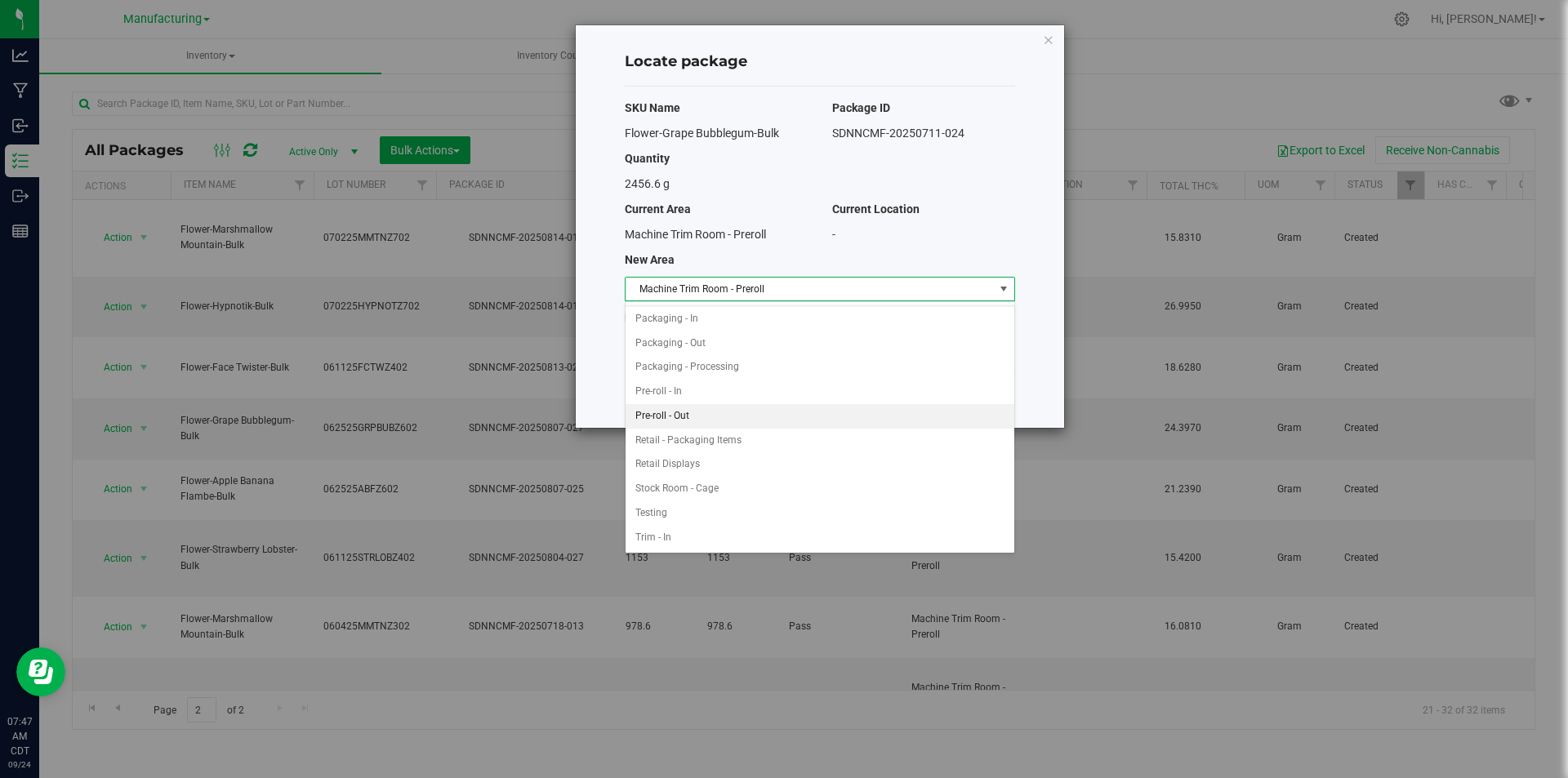
scroll to position [459, 0]
click at [677, 367] on li "Pre-roll - In" at bounding box center [820, 367] width 389 height 25
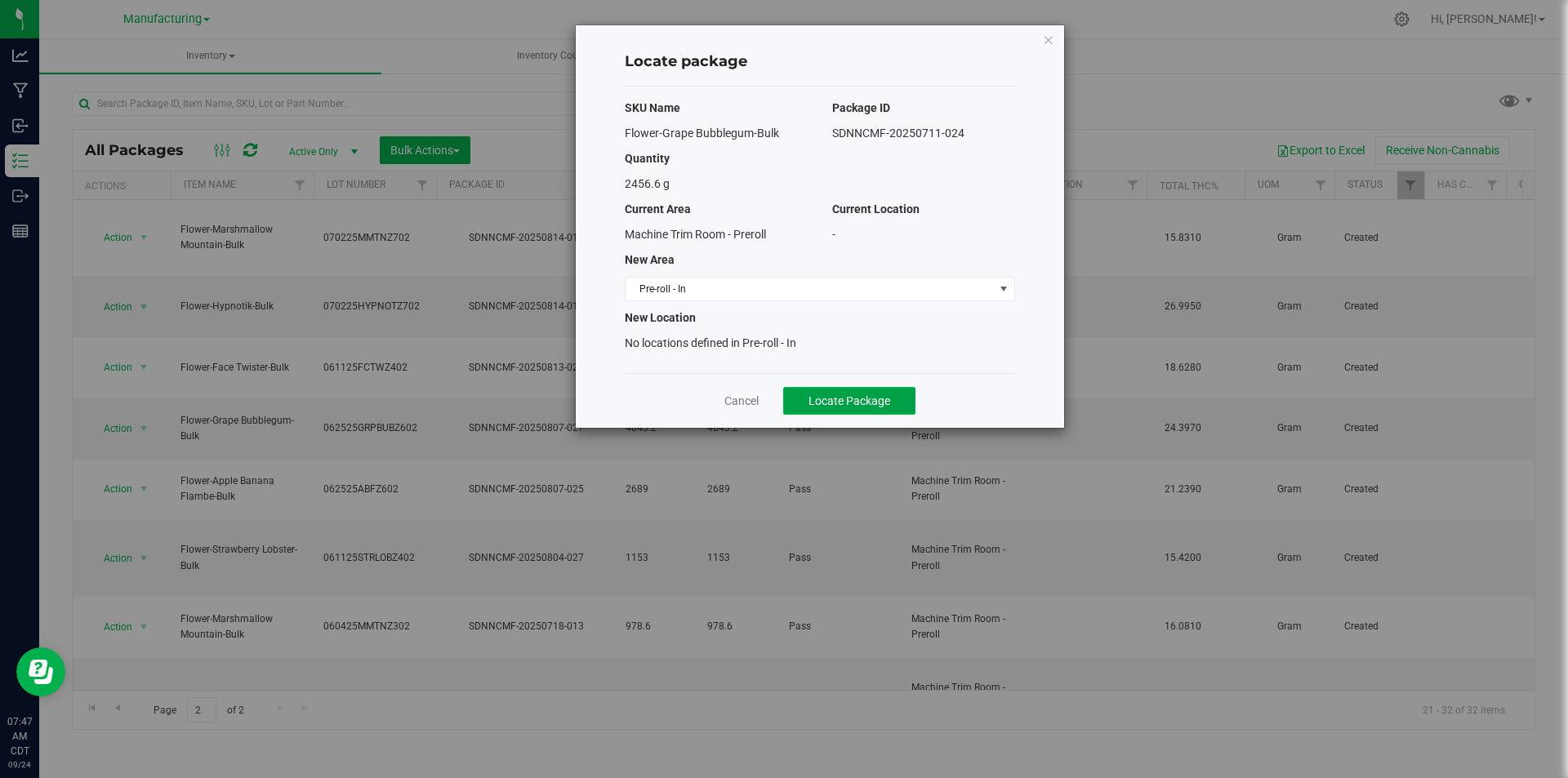
click at [809, 400] on span "Locate Package" at bounding box center [849, 400] width 82 height 13
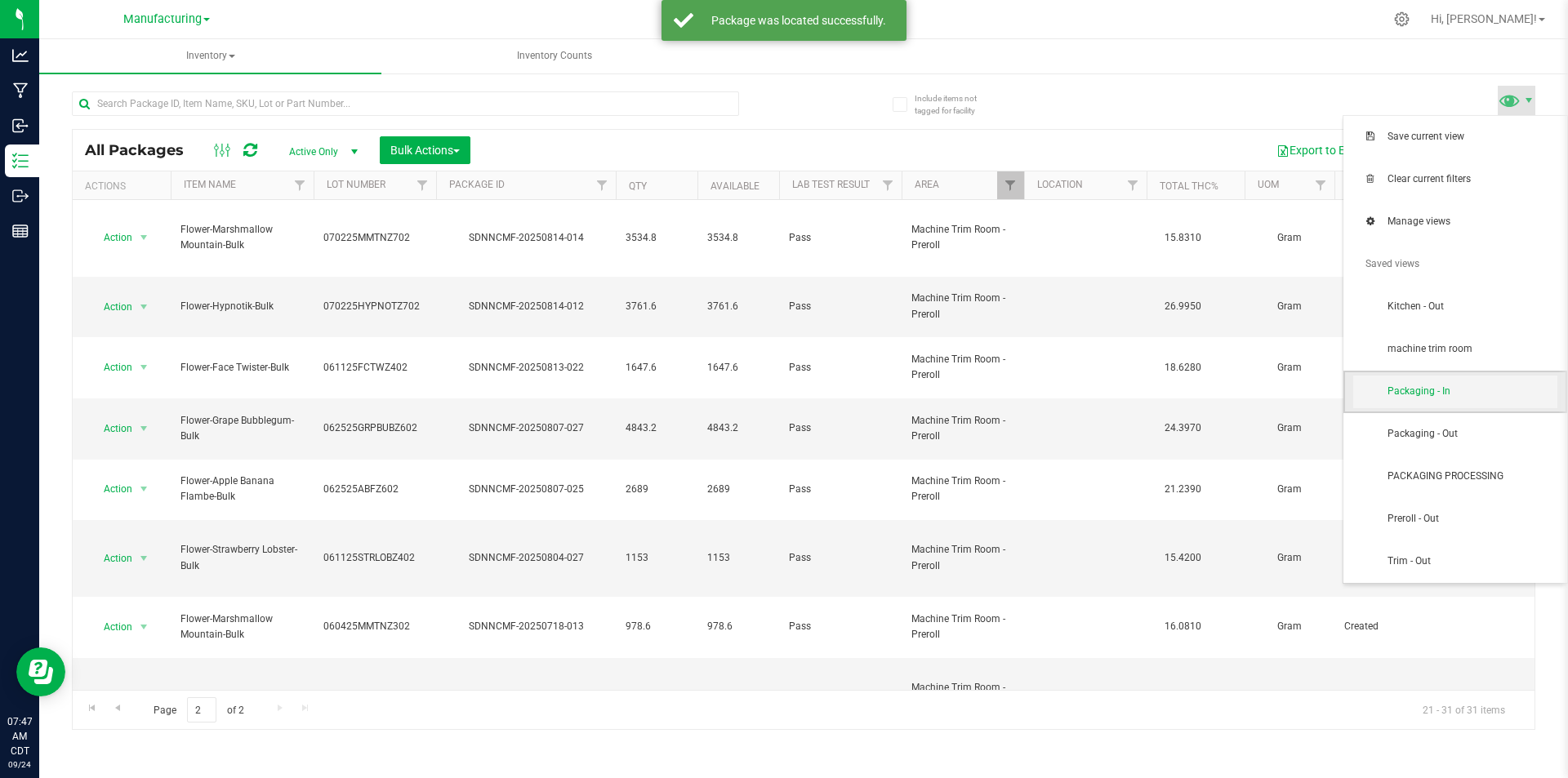
click at [1461, 389] on span "Packaging - In" at bounding box center [1472, 391] width 170 height 14
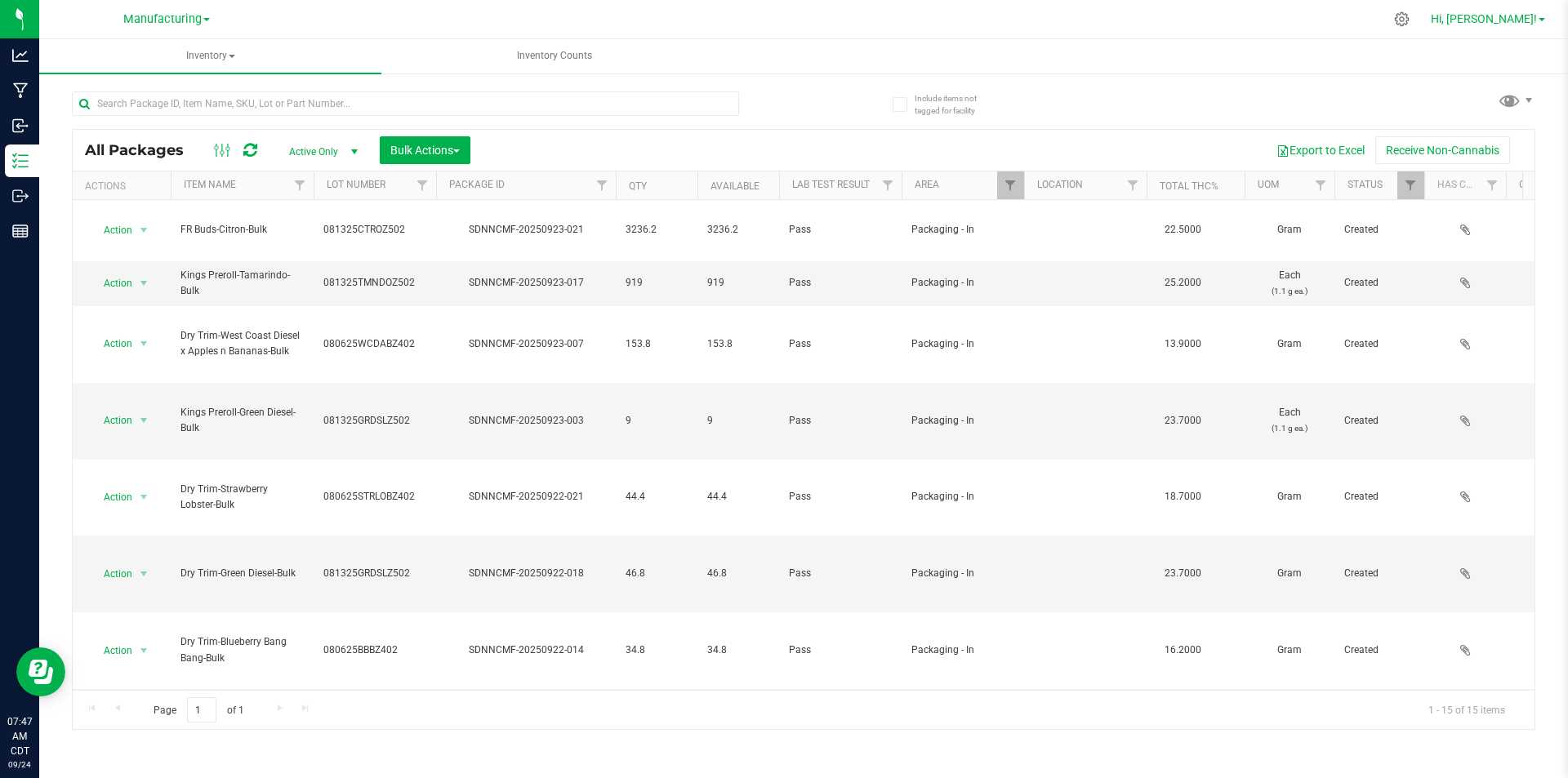
click at [1539, 19] on span at bounding box center [1542, 20] width 7 height 3
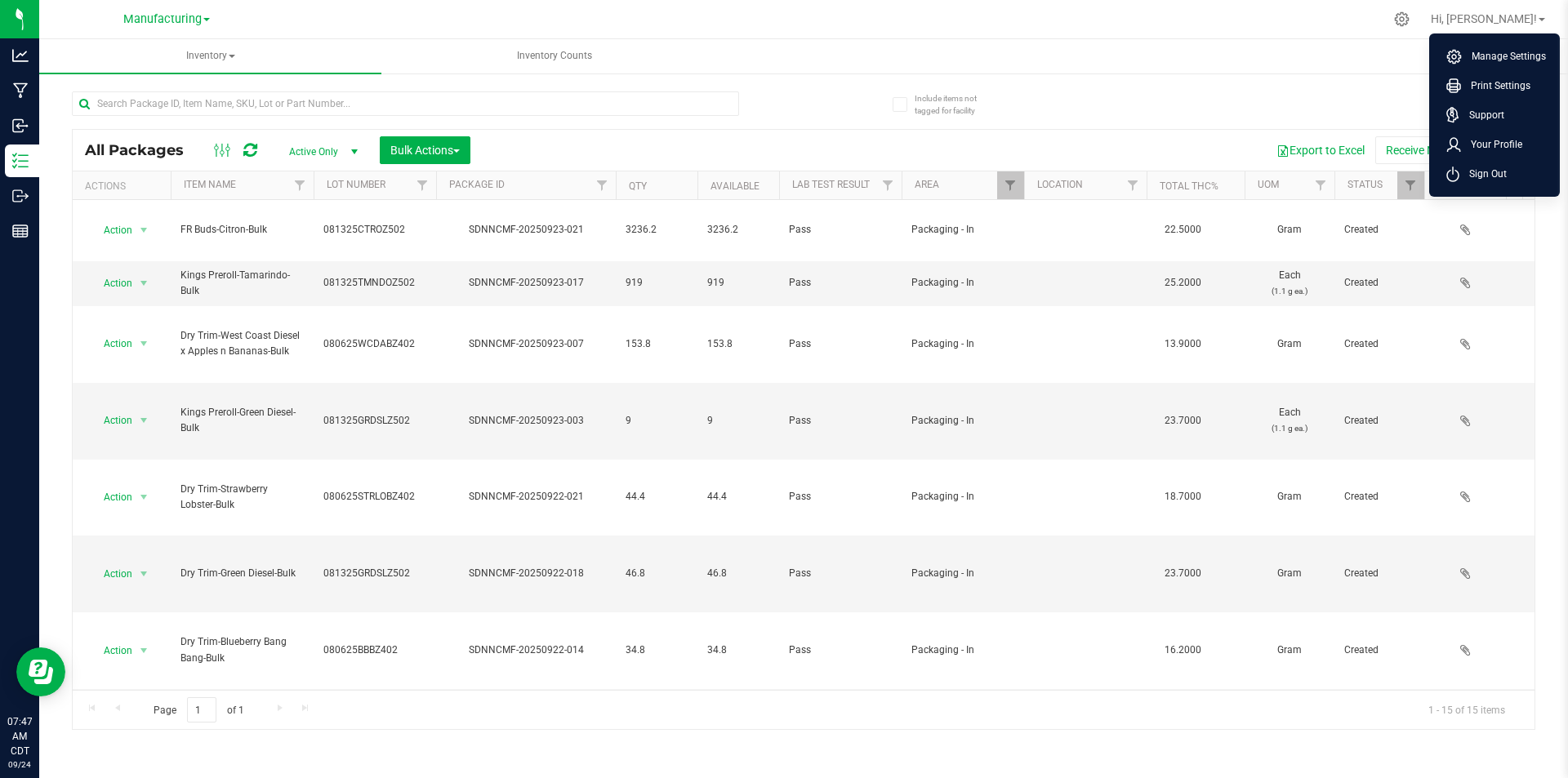
click at [1503, 178] on span "Sign Out" at bounding box center [1483, 173] width 48 height 16
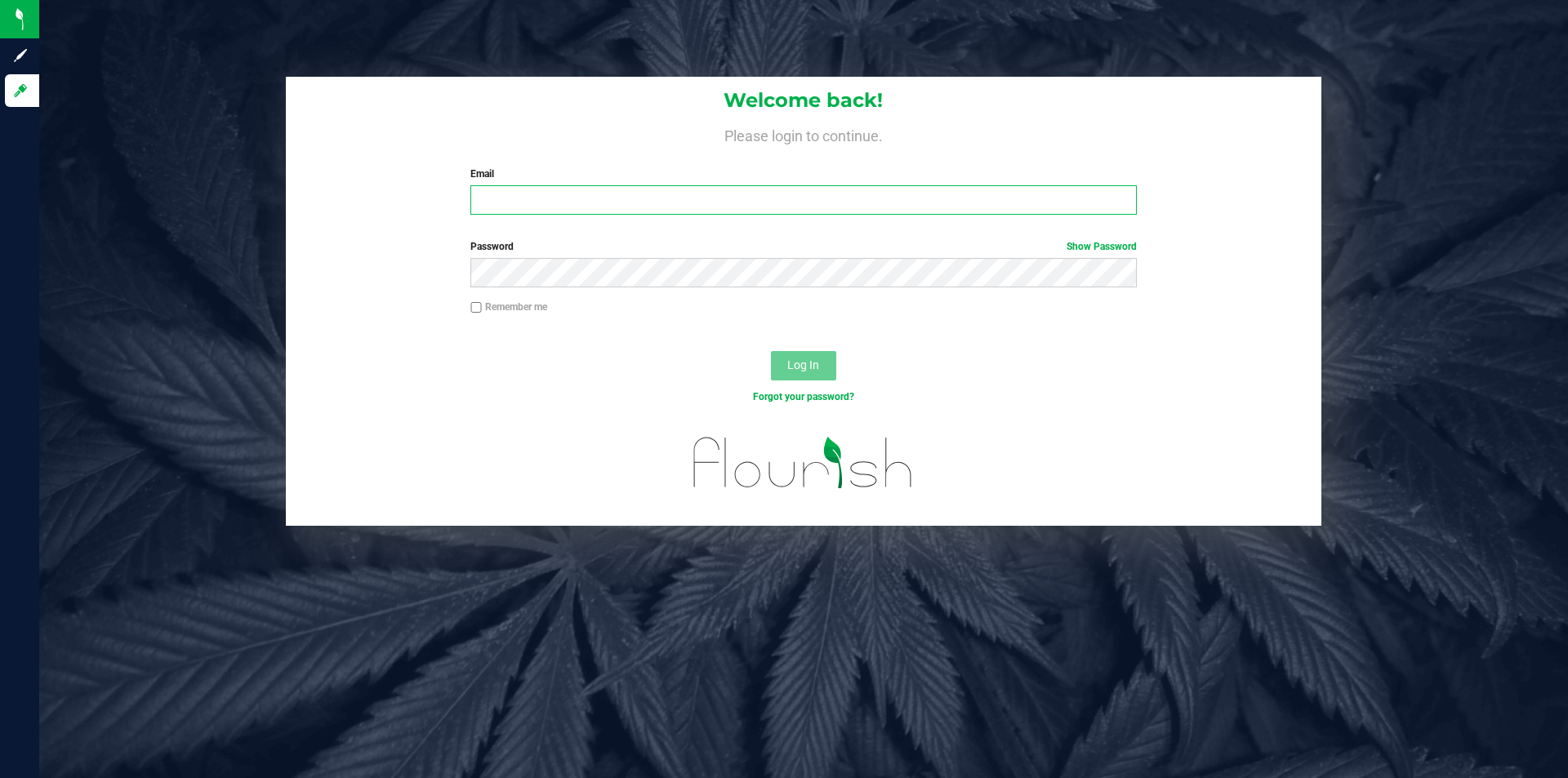
drag, startPoint x: 599, startPoint y: 200, endPoint x: 607, endPoint y: 202, distance: 8.2
click at [606, 203] on input "Email" at bounding box center [803, 200] width 666 height 30
type input "[PERSON_NAME][EMAIL_ADDRESS][DOMAIN_NAME]"
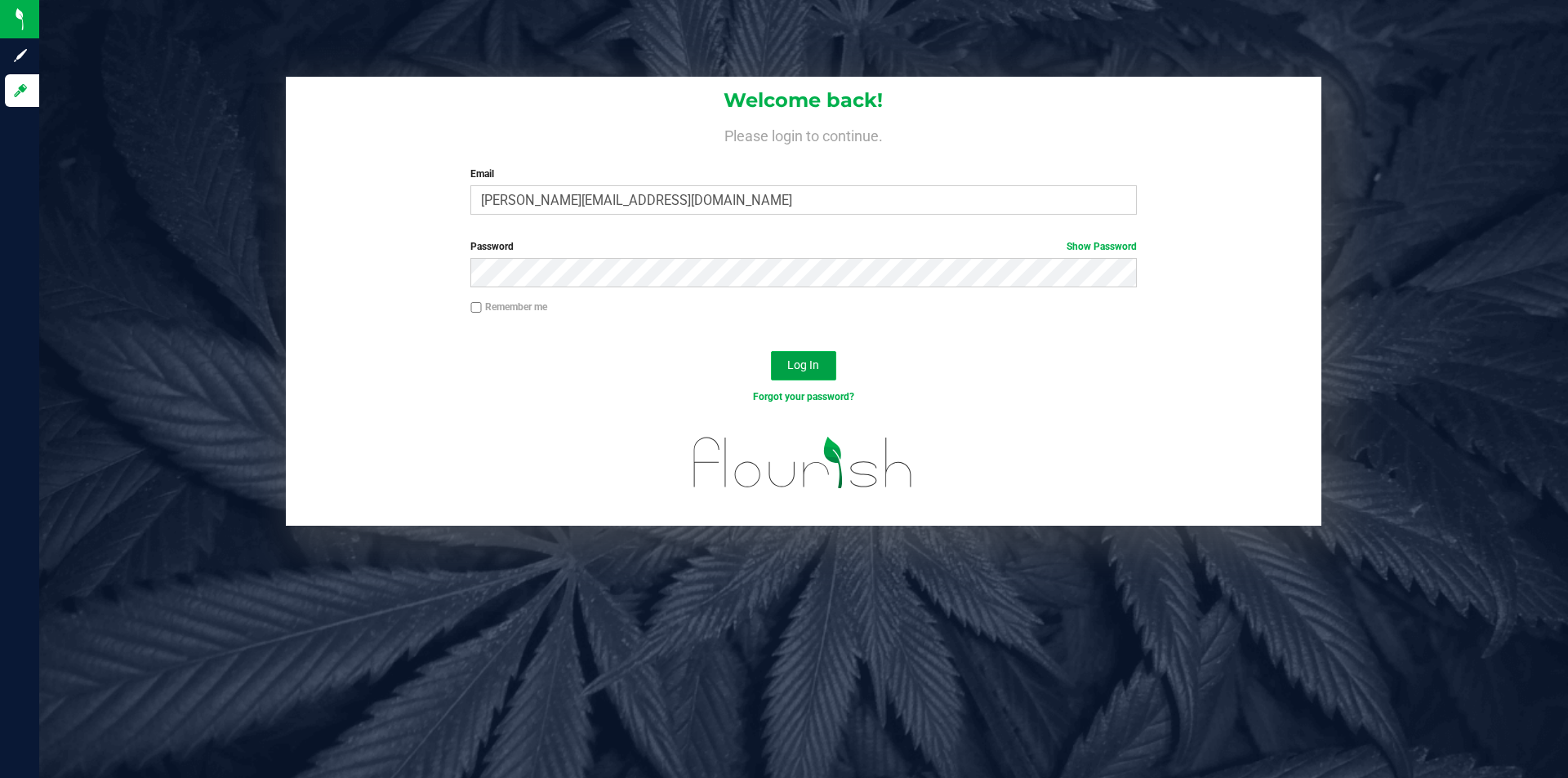
drag, startPoint x: 793, startPoint y: 359, endPoint x: 797, endPoint y: 350, distance: 9.8
click at [794, 356] on button "Log In" at bounding box center [803, 366] width 65 height 30
